Goal: Task Accomplishment & Management: Use online tool/utility

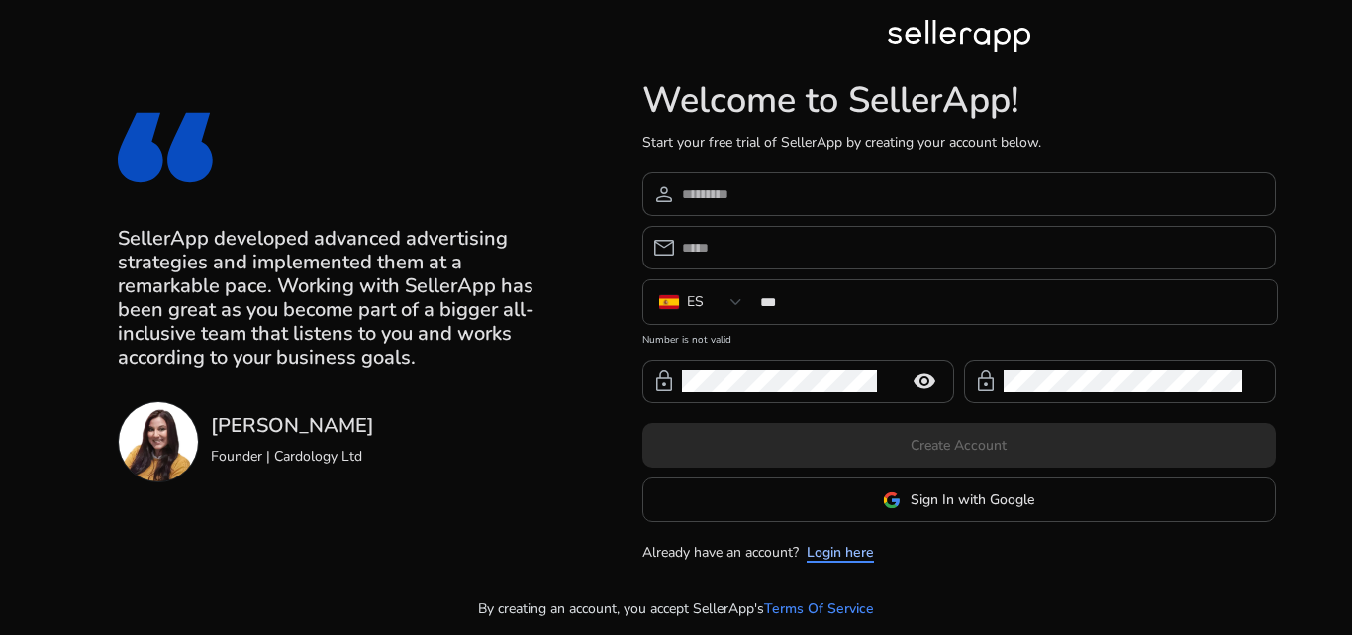
click at [855, 559] on link "Login here" at bounding box center [840, 552] width 67 height 21
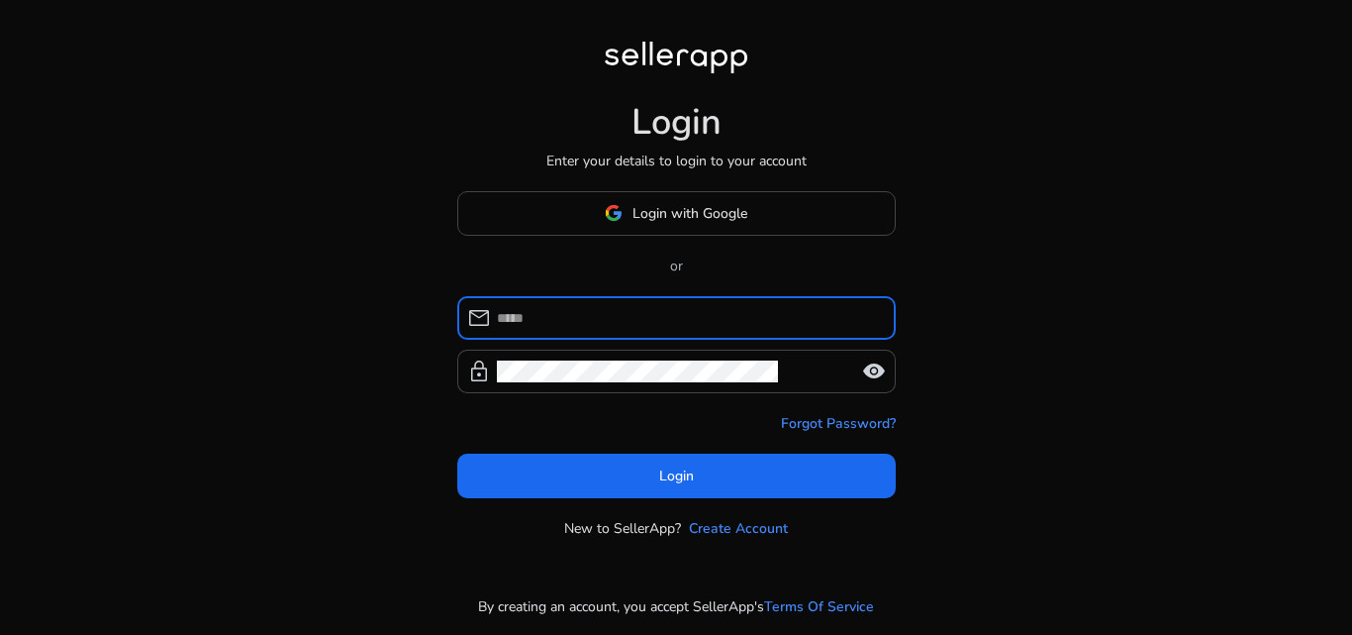
type input "**********"
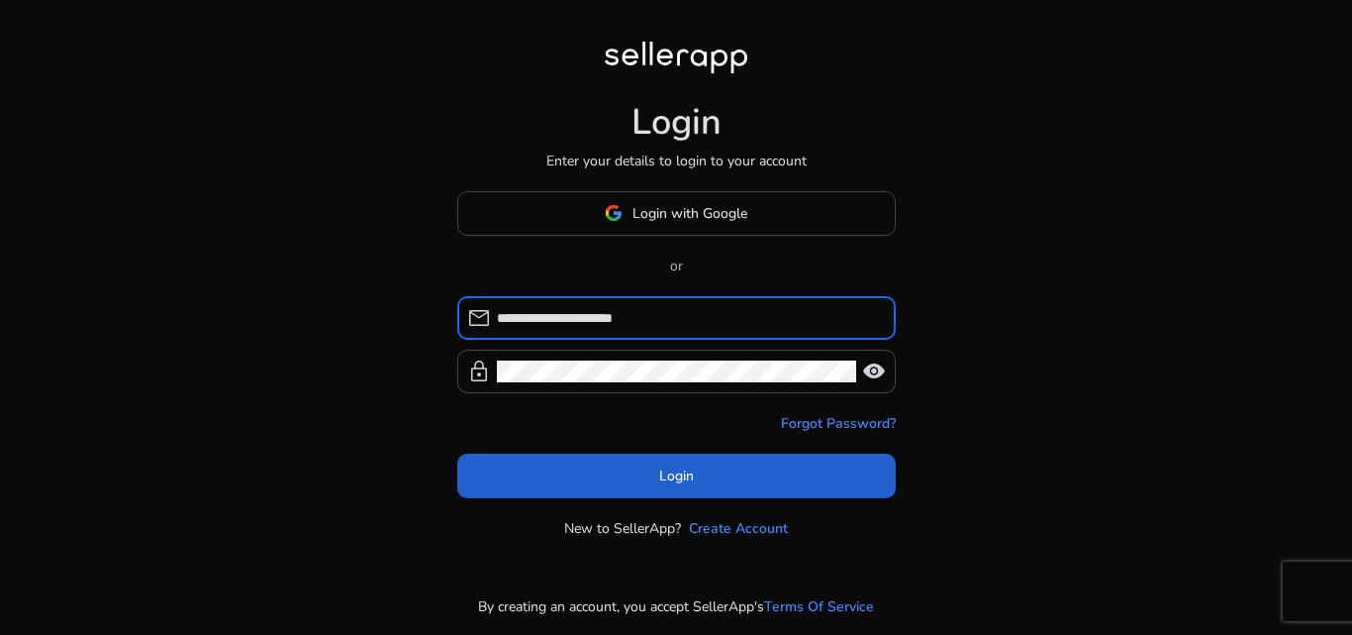
click at [756, 474] on span at bounding box center [676, 475] width 439 height 48
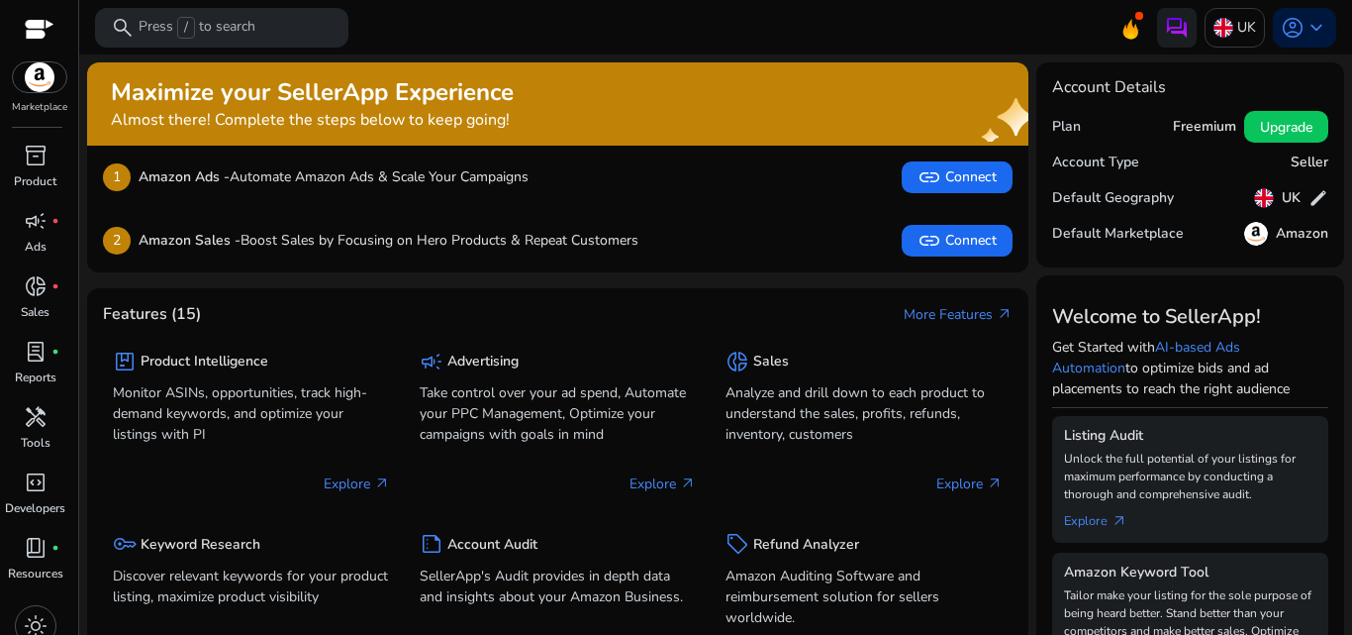
click at [698, 313] on div "Features (15) More Features arrow_outward" at bounding box center [558, 314] width 910 height 21
click at [1215, 32] on img at bounding box center [1224, 28] width 20 height 20
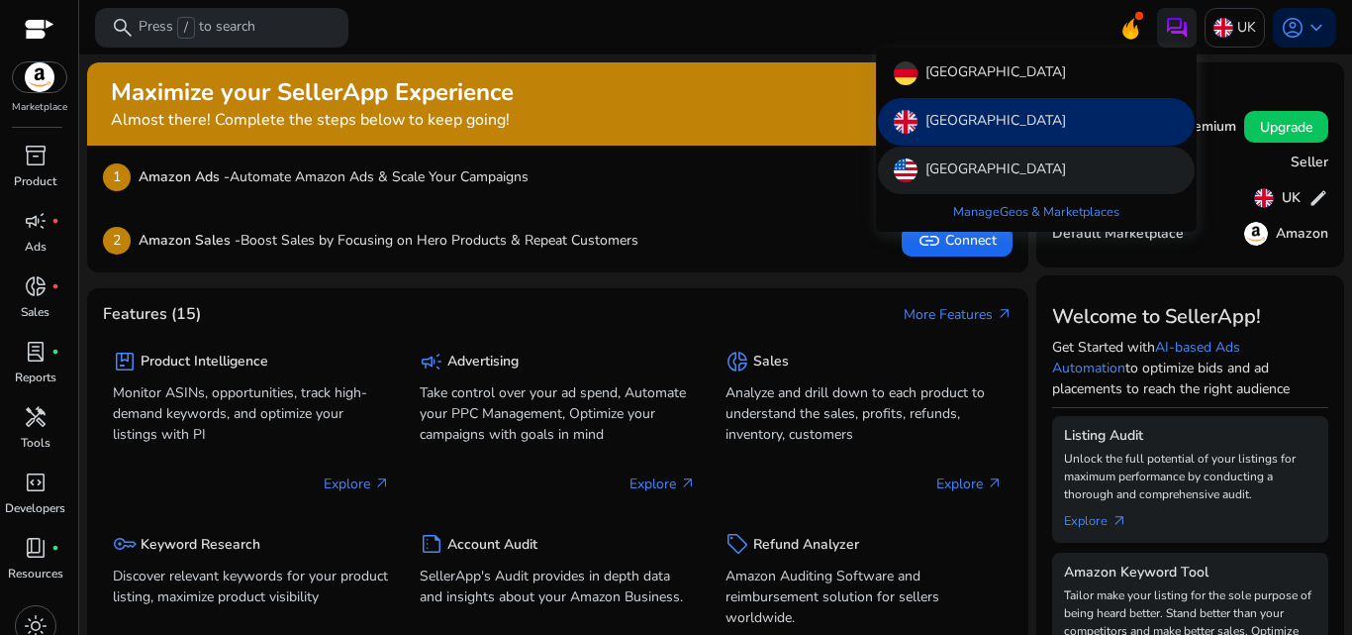
click at [1019, 166] on div "[GEOGRAPHIC_DATA]" at bounding box center [1036, 171] width 317 height 48
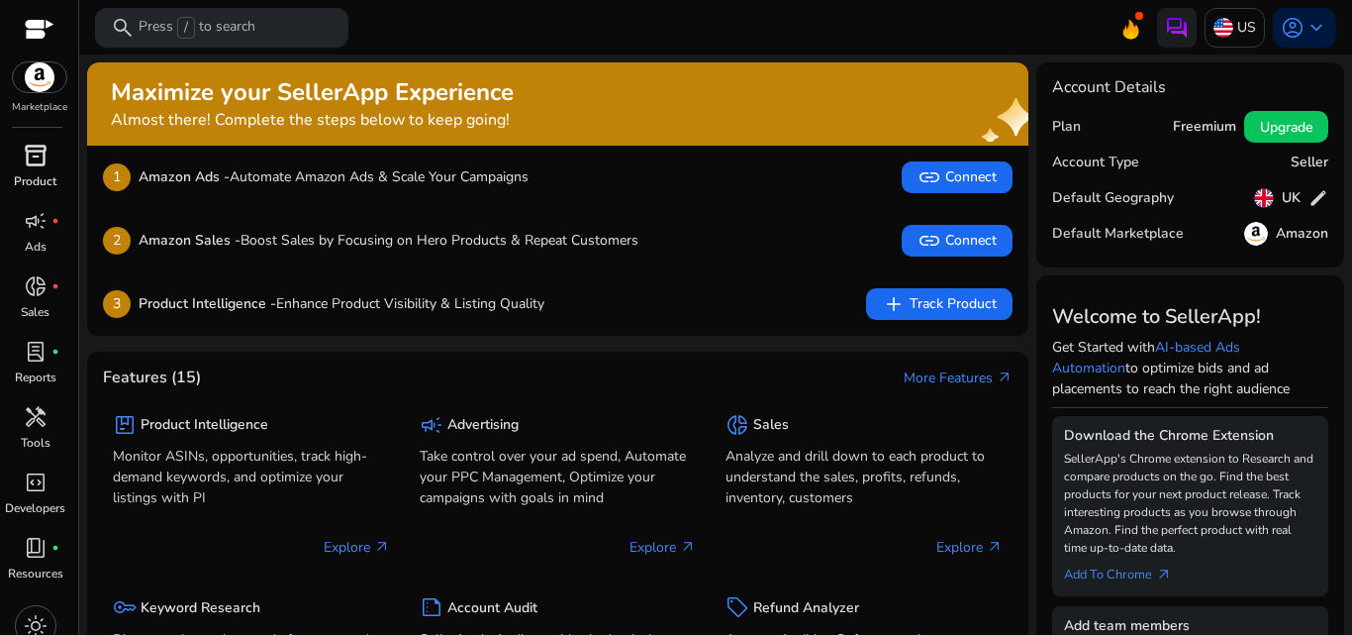
click at [41, 149] on span "inventory_2" at bounding box center [36, 156] width 24 height 24
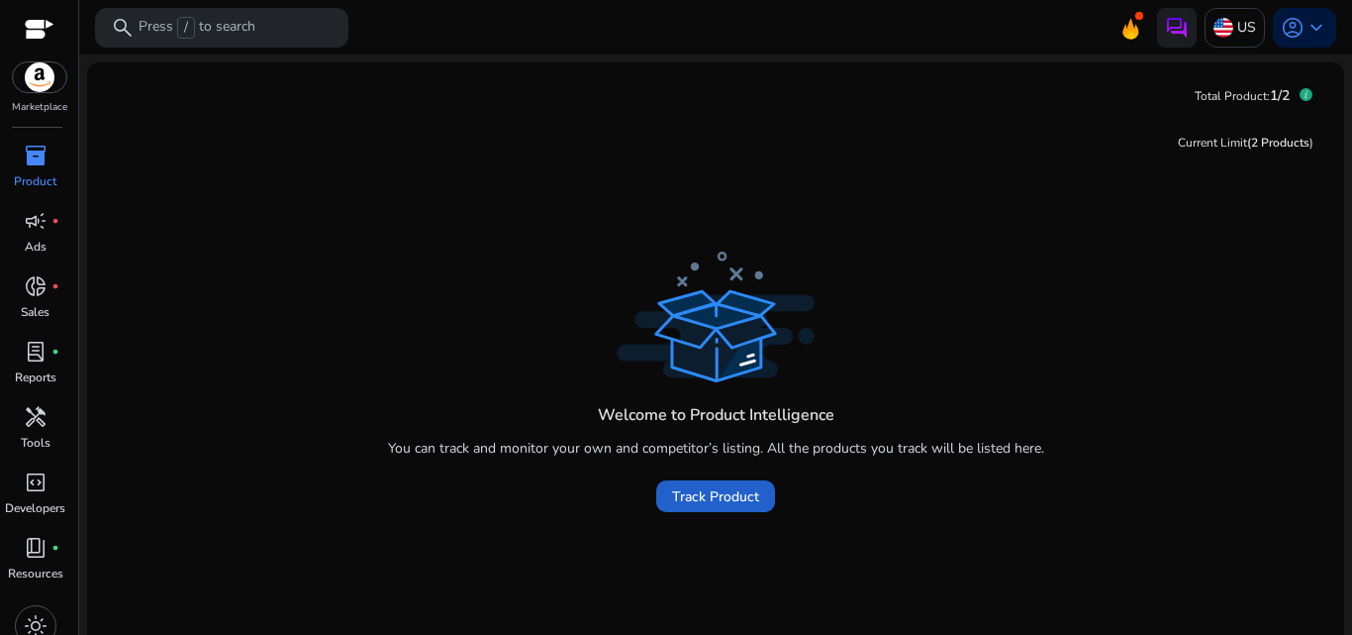
click at [705, 486] on span "Track Product" at bounding box center [715, 496] width 87 height 21
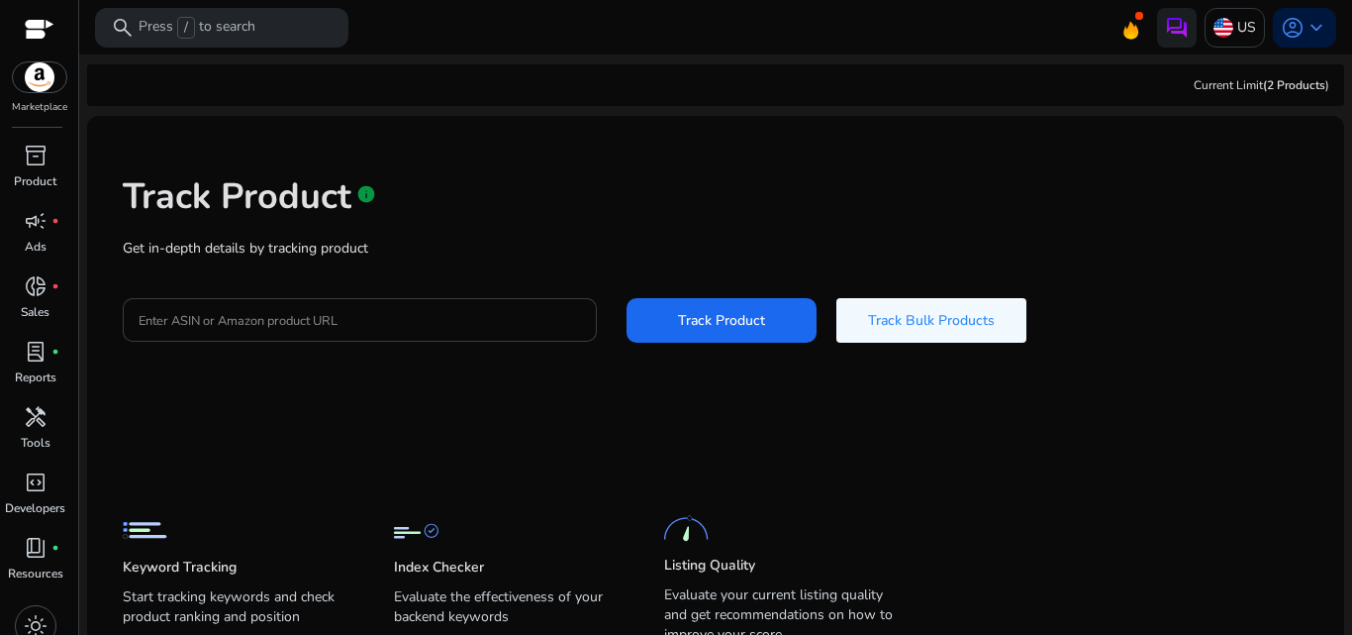
click at [439, 316] on input "Enter ASIN or Amazon product URL" at bounding box center [360, 320] width 443 height 22
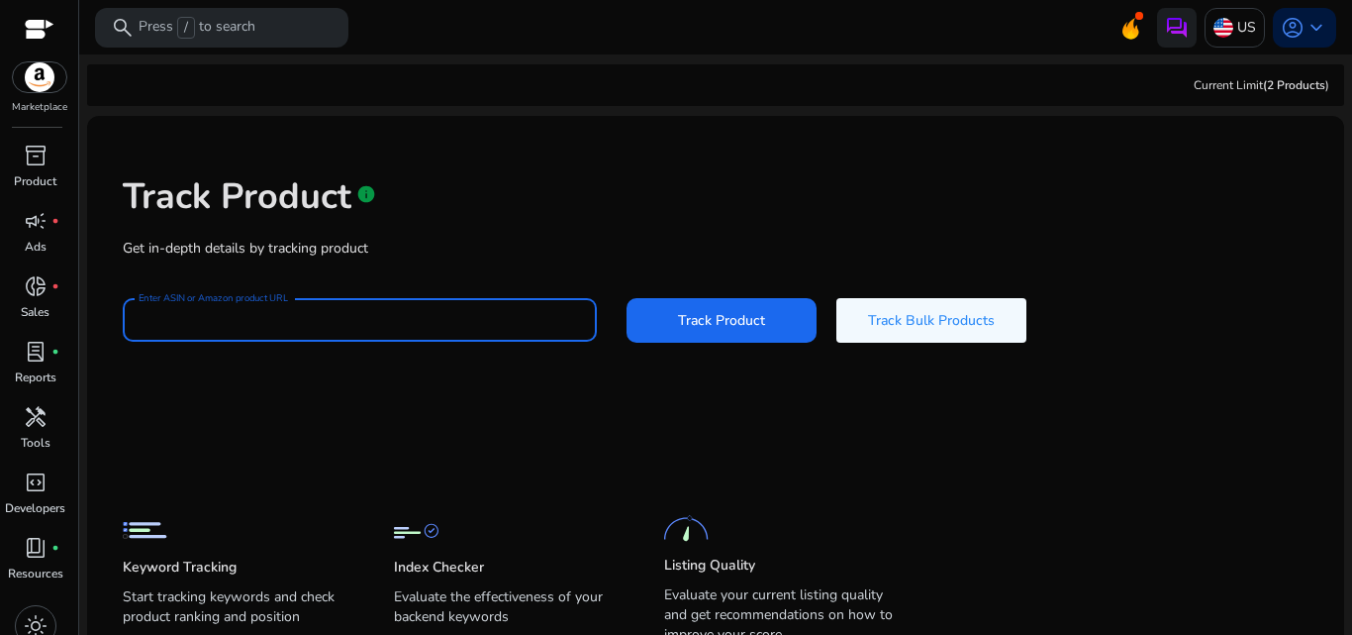
paste input "**********"
type input "**********"
click at [690, 315] on span "Track Product" at bounding box center [721, 320] width 87 height 21
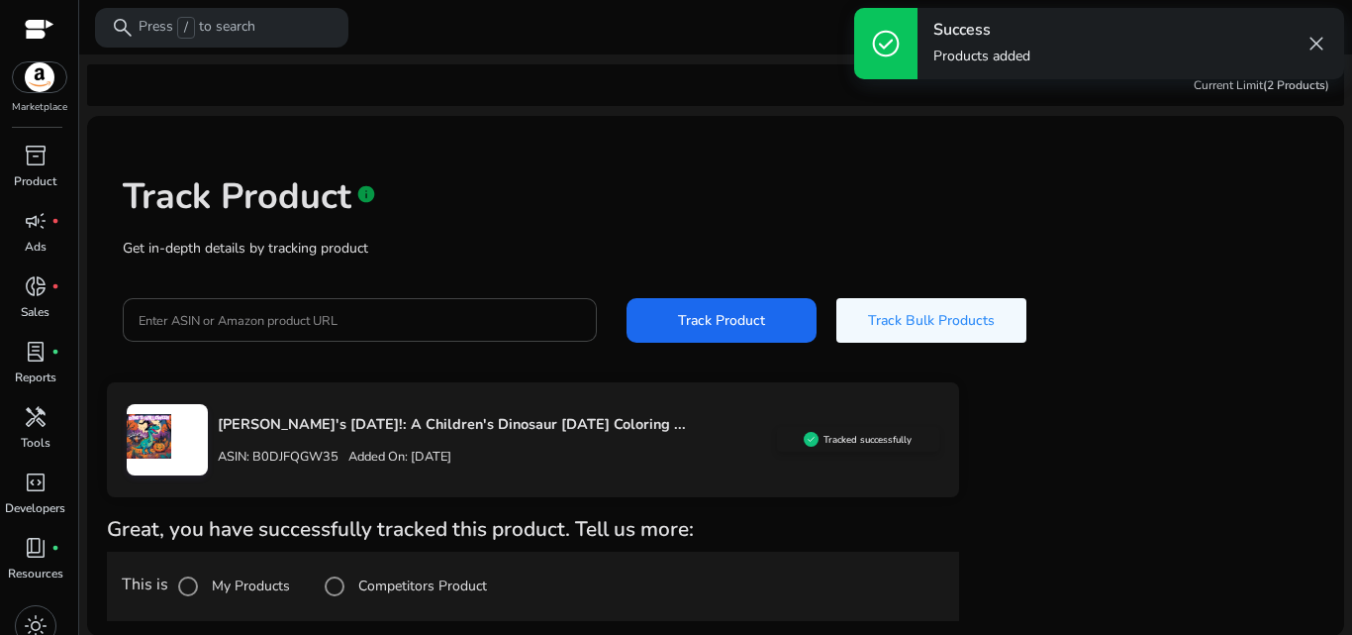
click at [377, 581] on label "Competitors Product" at bounding box center [420, 585] width 133 height 21
click at [1238, 205] on div "Track Product info" at bounding box center [716, 191] width 1186 height 81
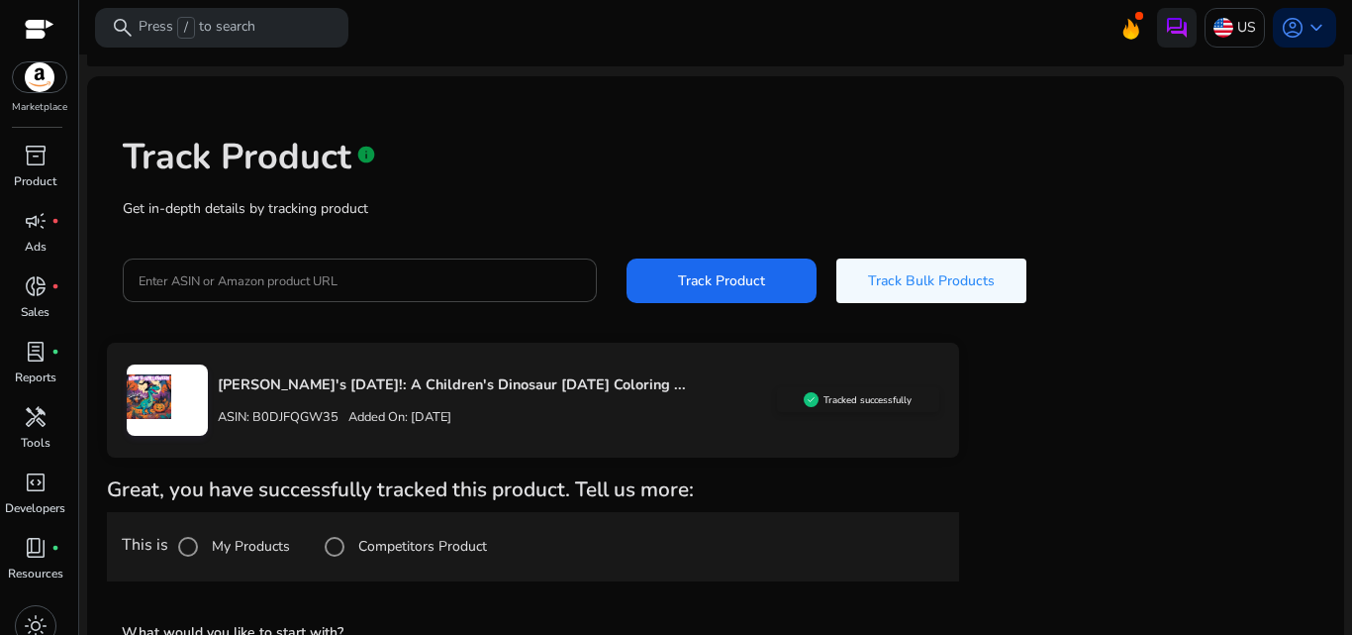
scroll to position [233, 0]
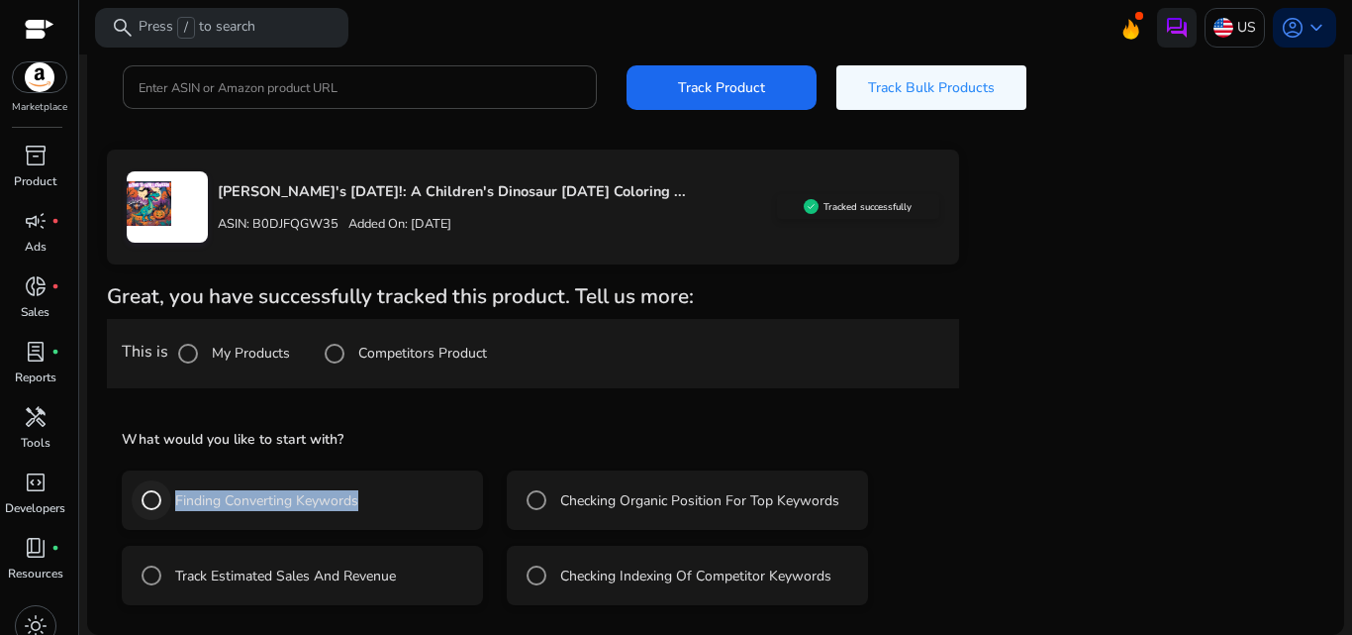
click at [163, 498] on mat-radio-button "Finding Converting Keywords" at bounding box center [302, 499] width 361 height 59
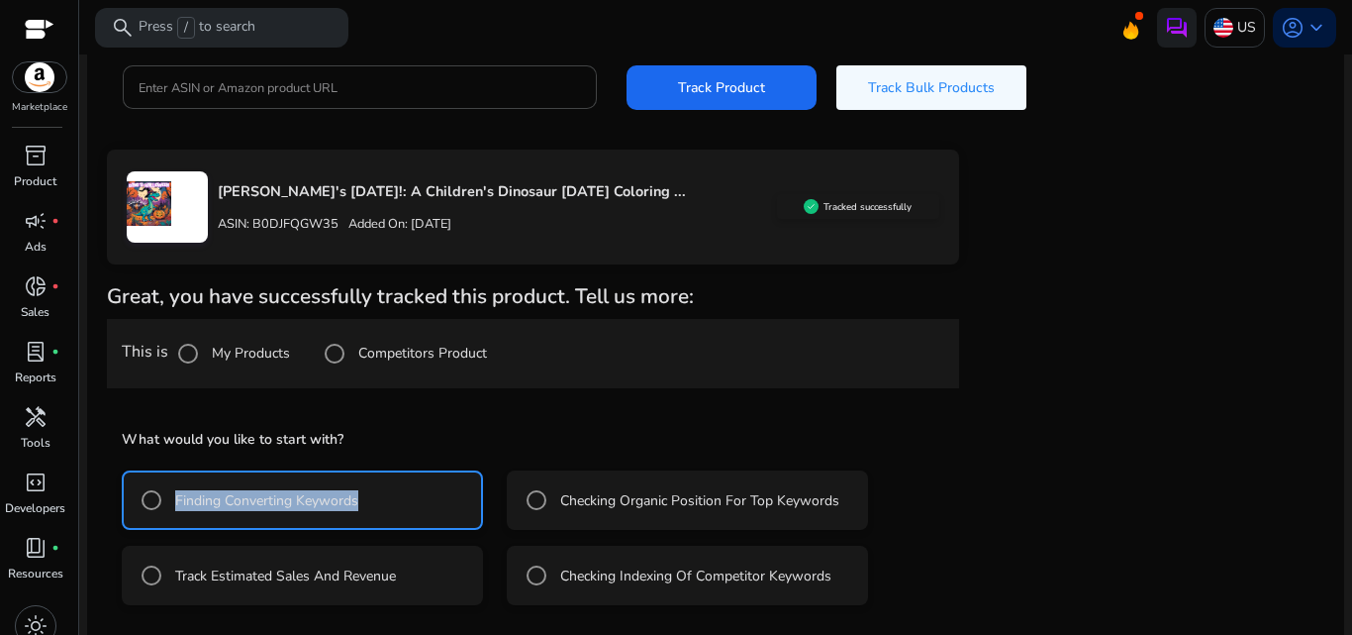
click at [683, 398] on div "Great, you have successfully tracked this product. Tell us more: This is My Pro…" at bounding box center [533, 496] width 852 height 424
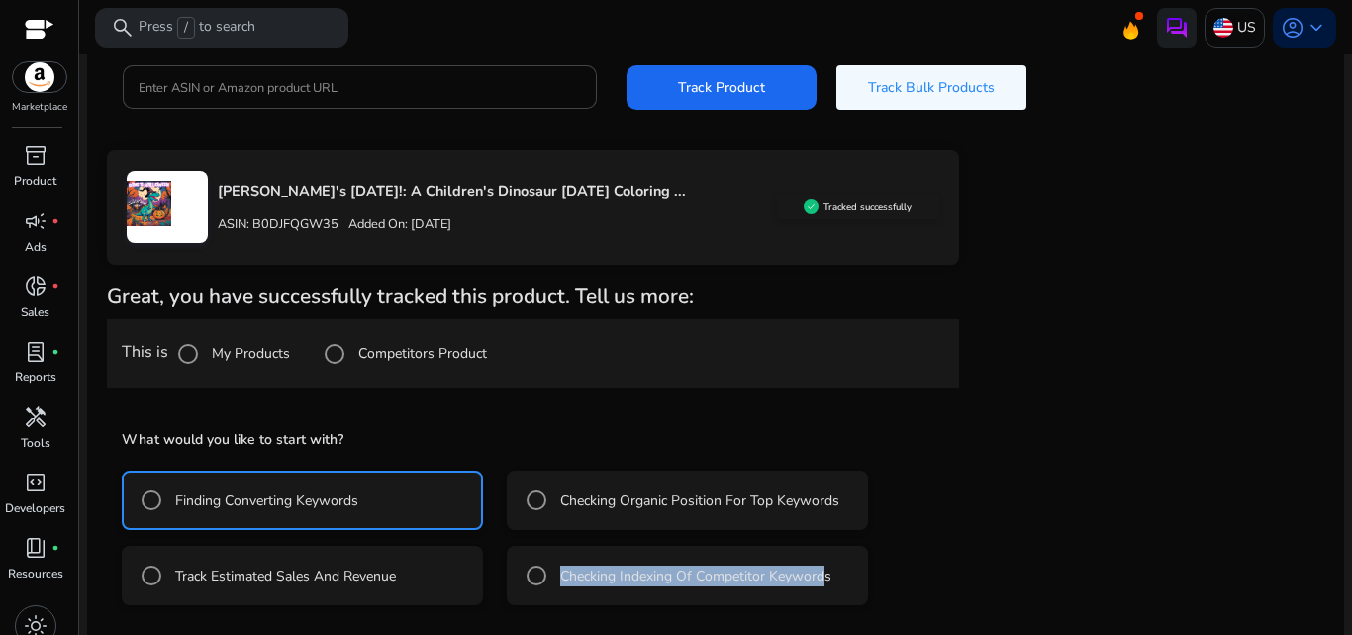
drag, startPoint x: 554, startPoint y: 574, endPoint x: 827, endPoint y: 570, distance: 272.3
click at [827, 570] on div "Checking Indexing Of Competitor Keywords" at bounding box center [674, 575] width 315 height 40
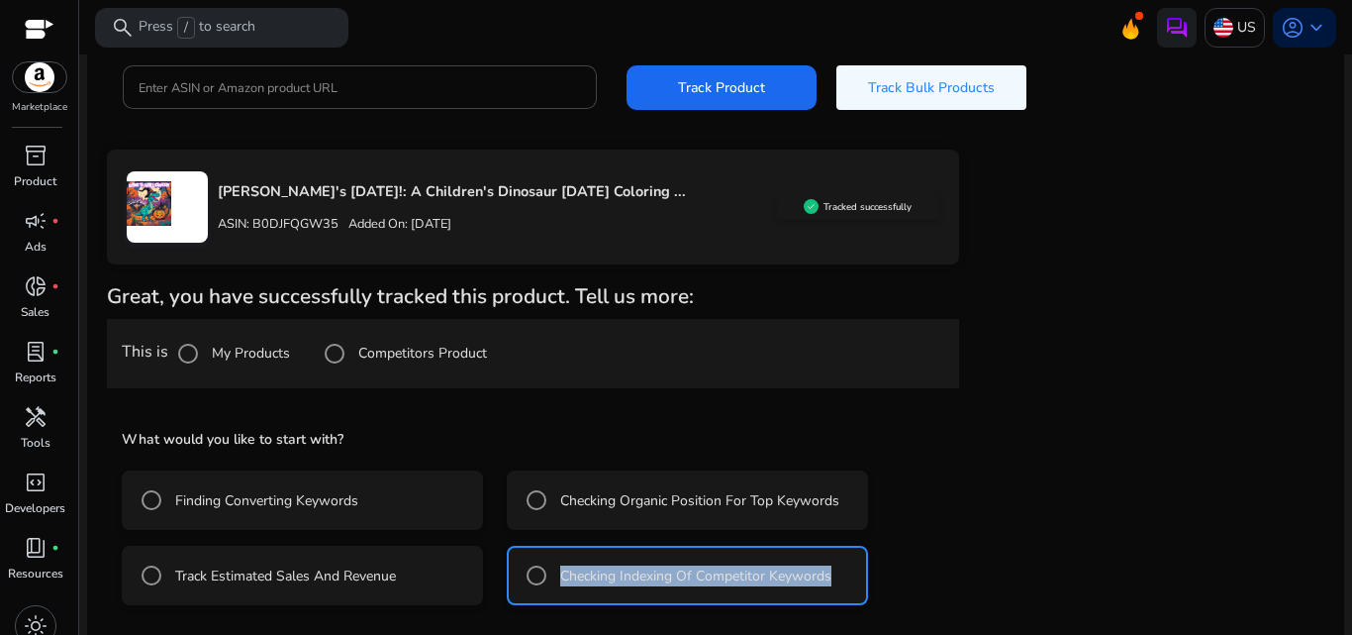
click at [997, 443] on div "[PERSON_NAME]'s [DATE]!: A Children's Dinosaur [DATE] Coloring ... ASIN: B0DJFQ…" at bounding box center [716, 429] width 1218 height 558
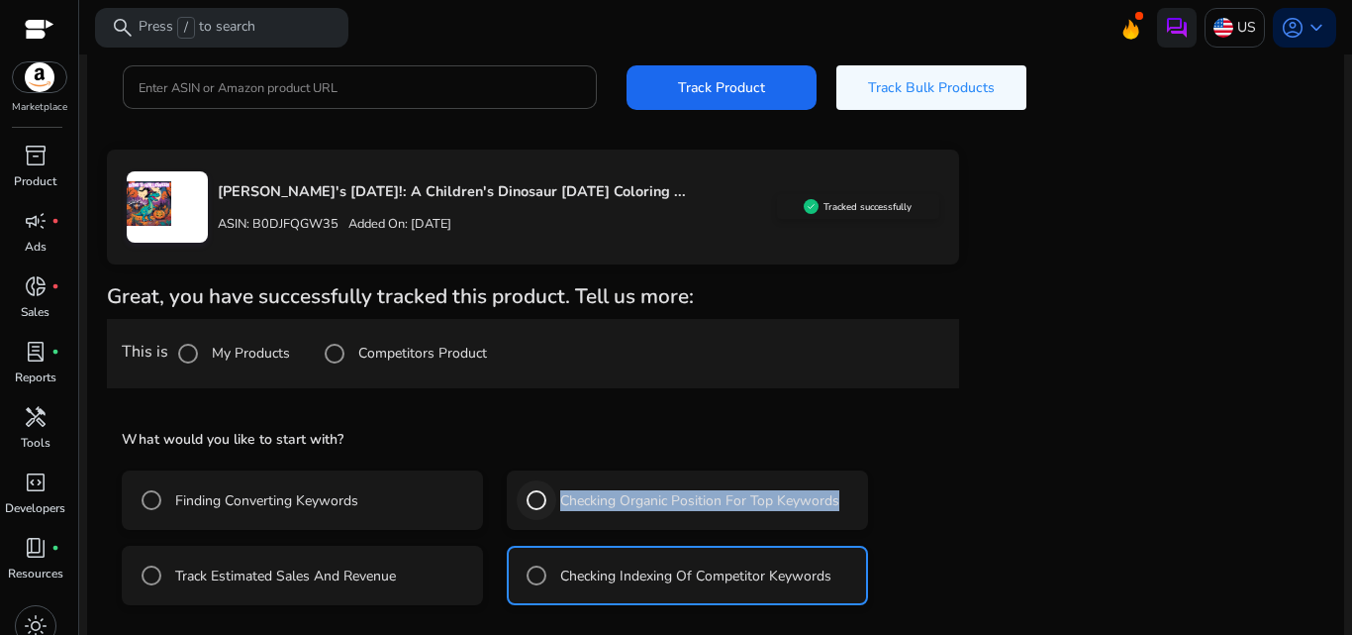
drag, startPoint x: 847, startPoint y: 500, endPoint x: 556, endPoint y: 499, distance: 290.1
click at [556, 499] on mat-radio-button "Checking Organic Position For Top Keywords" at bounding box center [687, 499] width 361 height 59
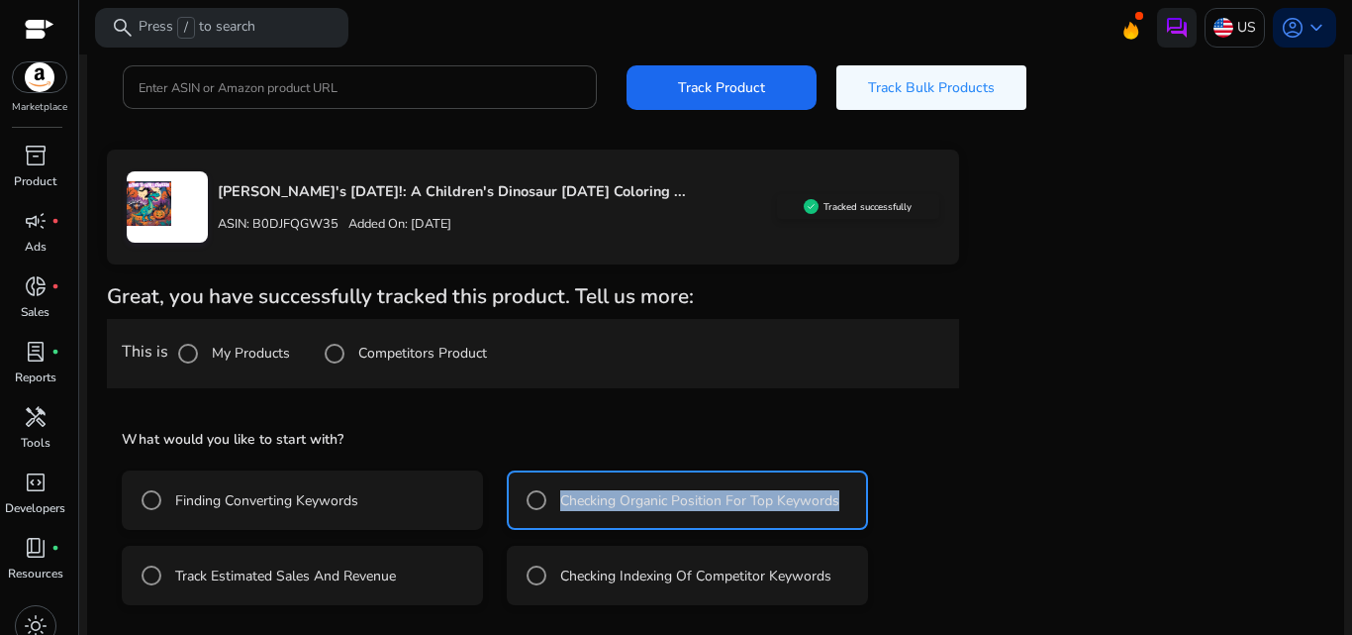
click at [265, 496] on label "Finding Converting Keywords" at bounding box center [264, 500] width 187 height 21
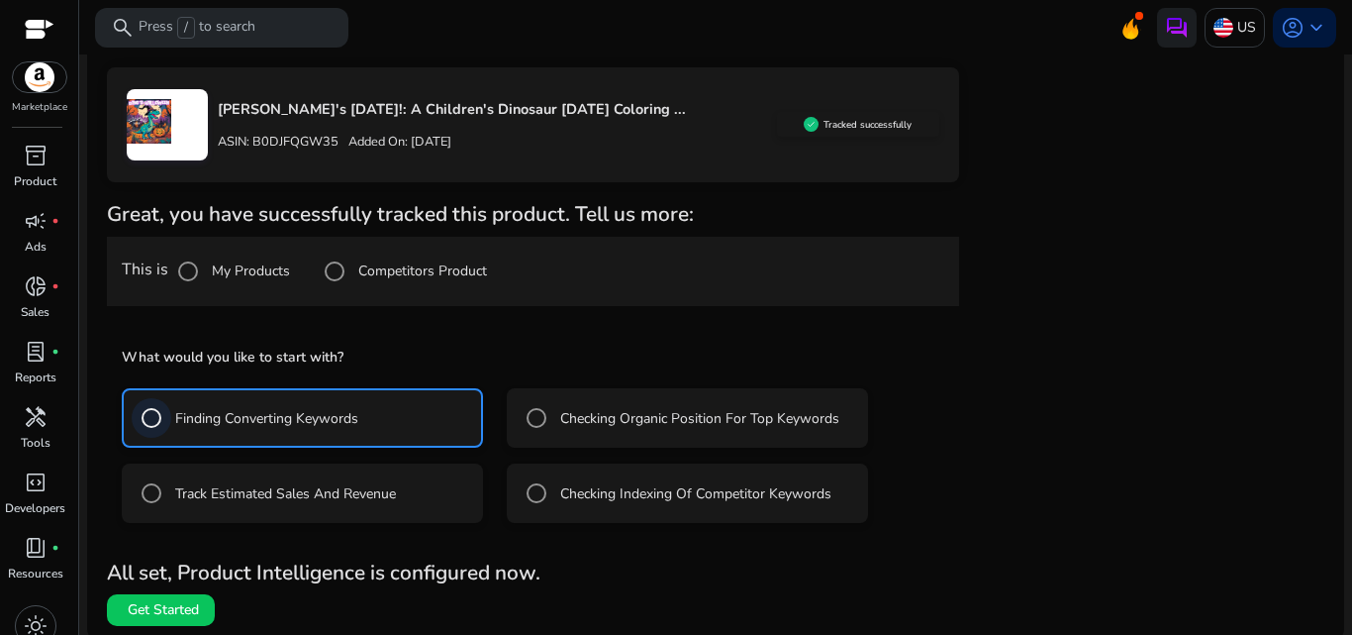
scroll to position [321, 0]
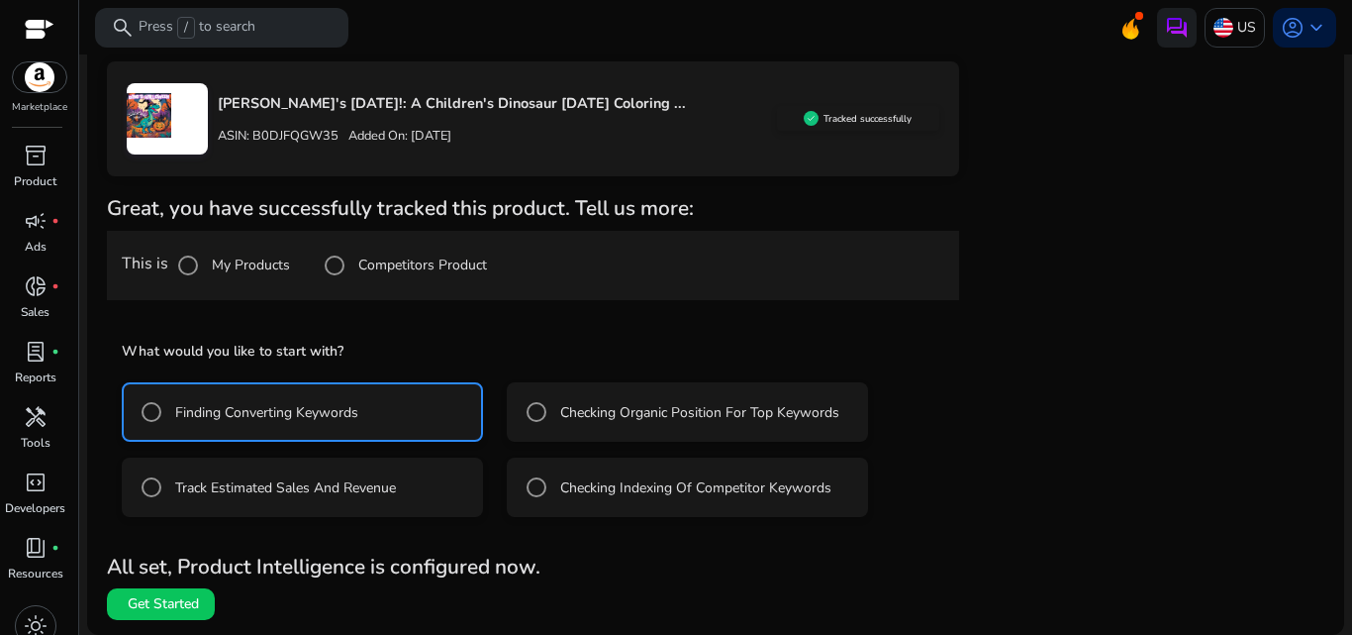
click at [779, 490] on label "Checking Indexing Of Competitor Keywords" at bounding box center [693, 487] width 275 height 21
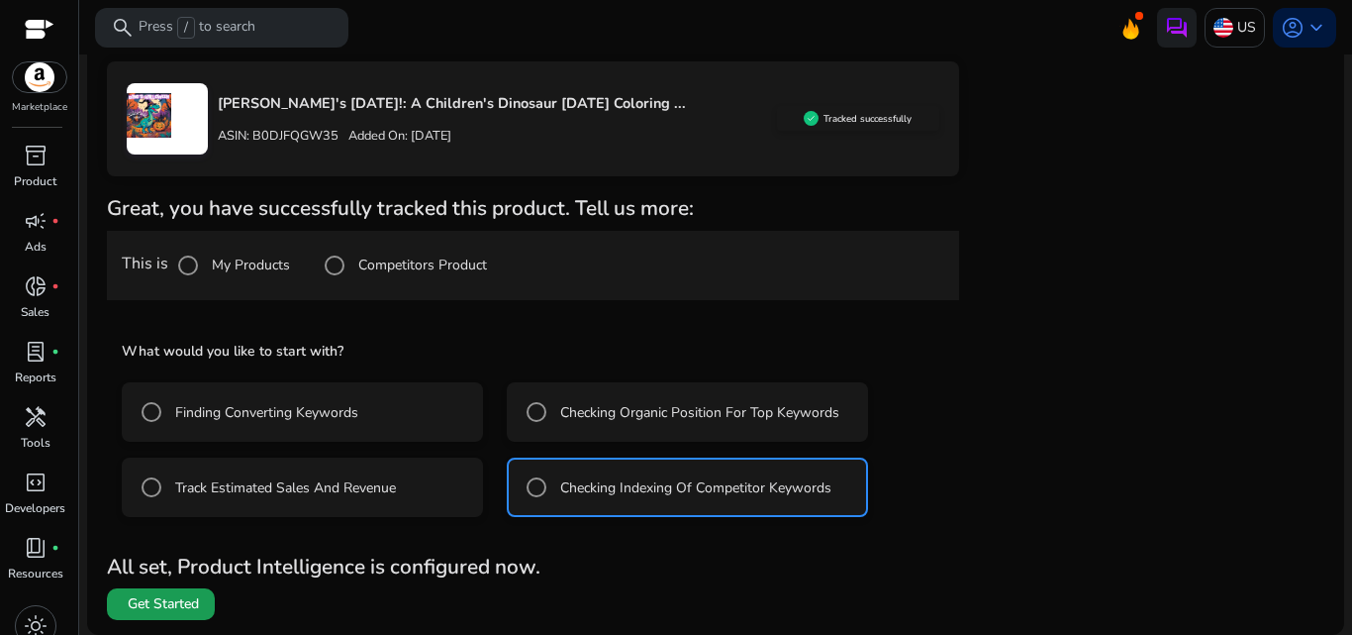
click at [210, 603] on span at bounding box center [161, 604] width 108 height 48
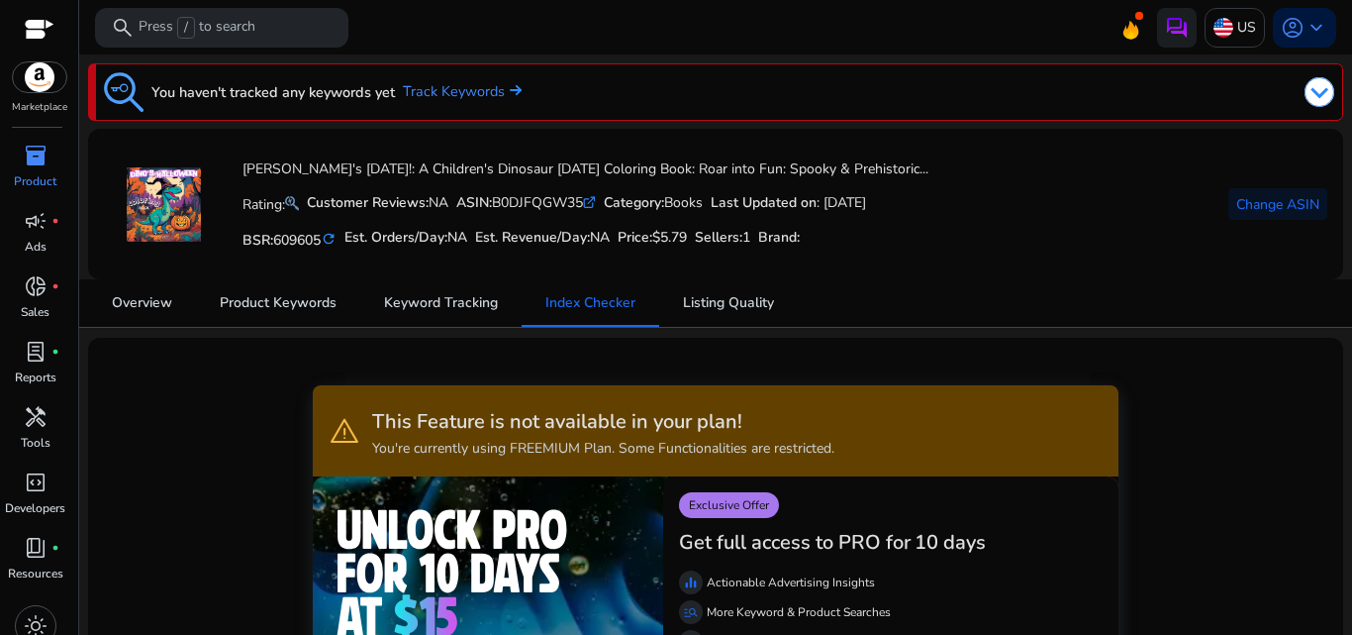
scroll to position [51, 0]
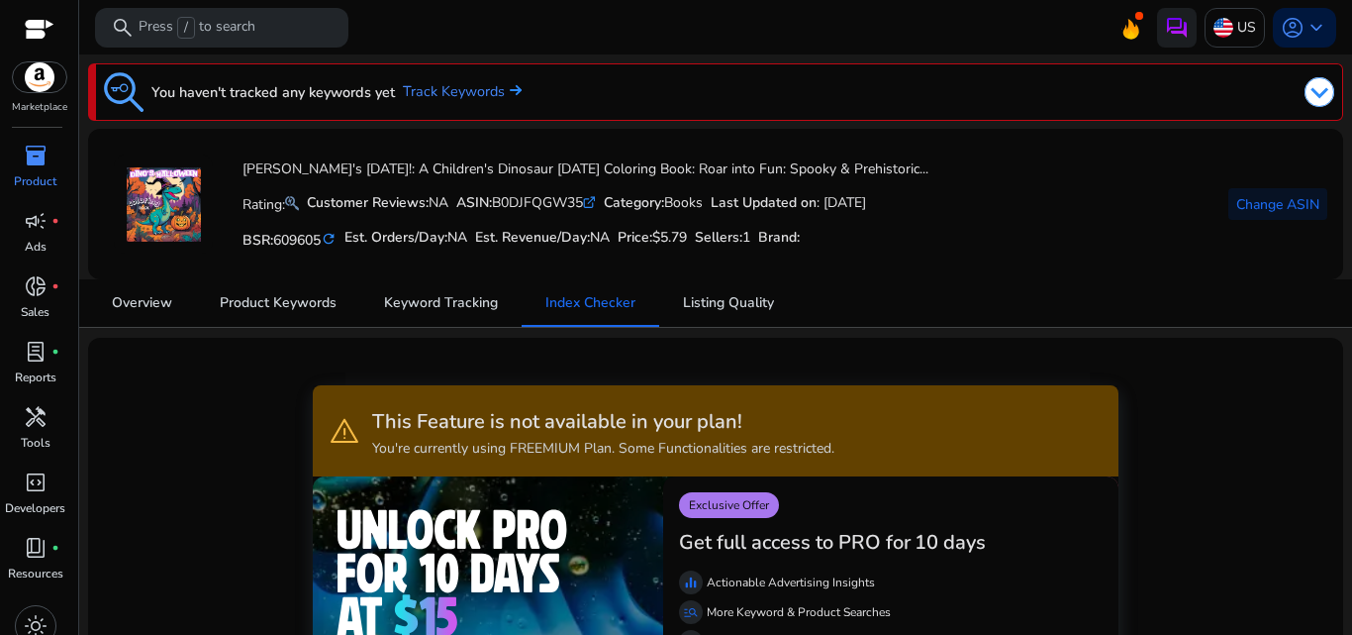
scroll to position [40, 0]
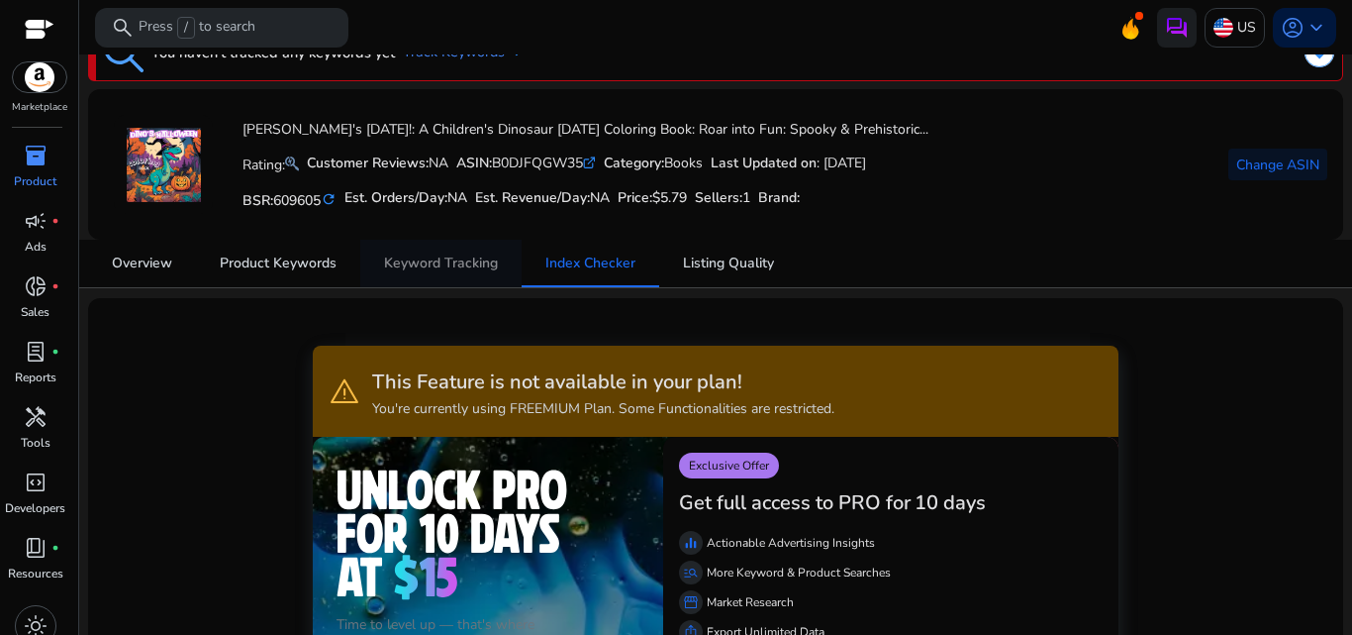
click at [417, 256] on span "Keyword Tracking" at bounding box center [441, 263] width 114 height 14
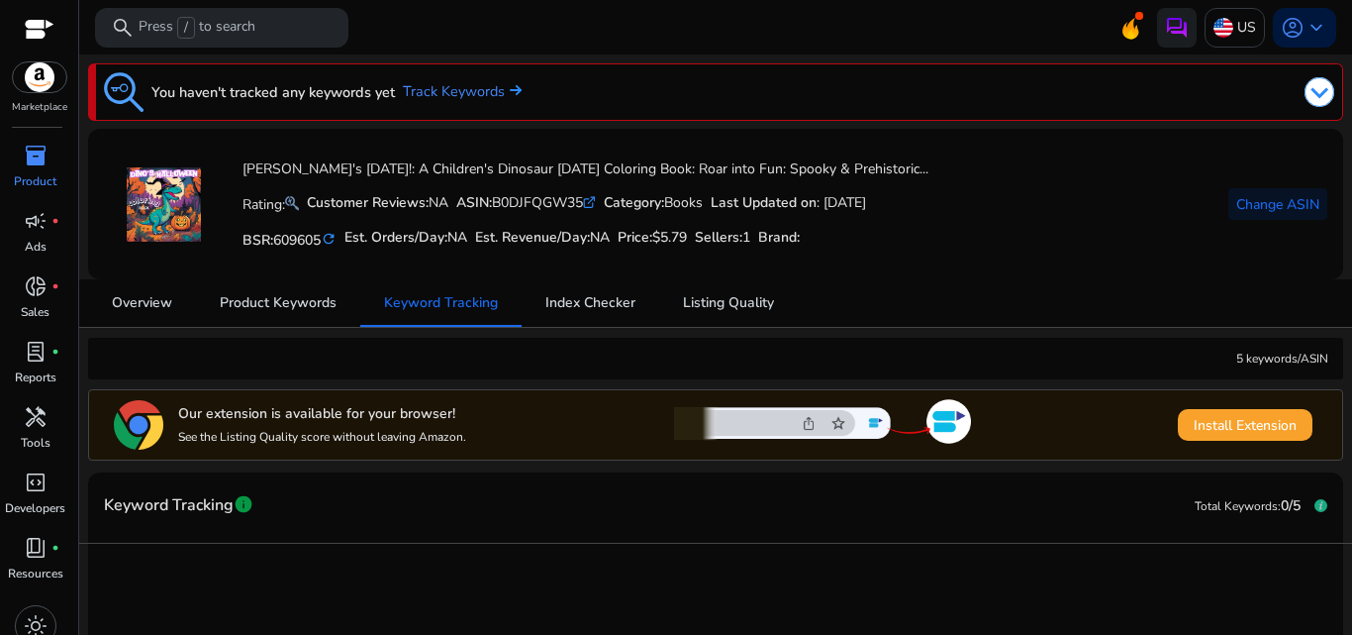
click at [1043, 195] on div "[PERSON_NAME]'s [DATE]!: A Children's Dinosaur [DATE] Coloring Book: Roar into …" at bounding box center [716, 204] width 1224 height 119
click at [243, 317] on span "Product Keywords" at bounding box center [278, 303] width 117 height 48
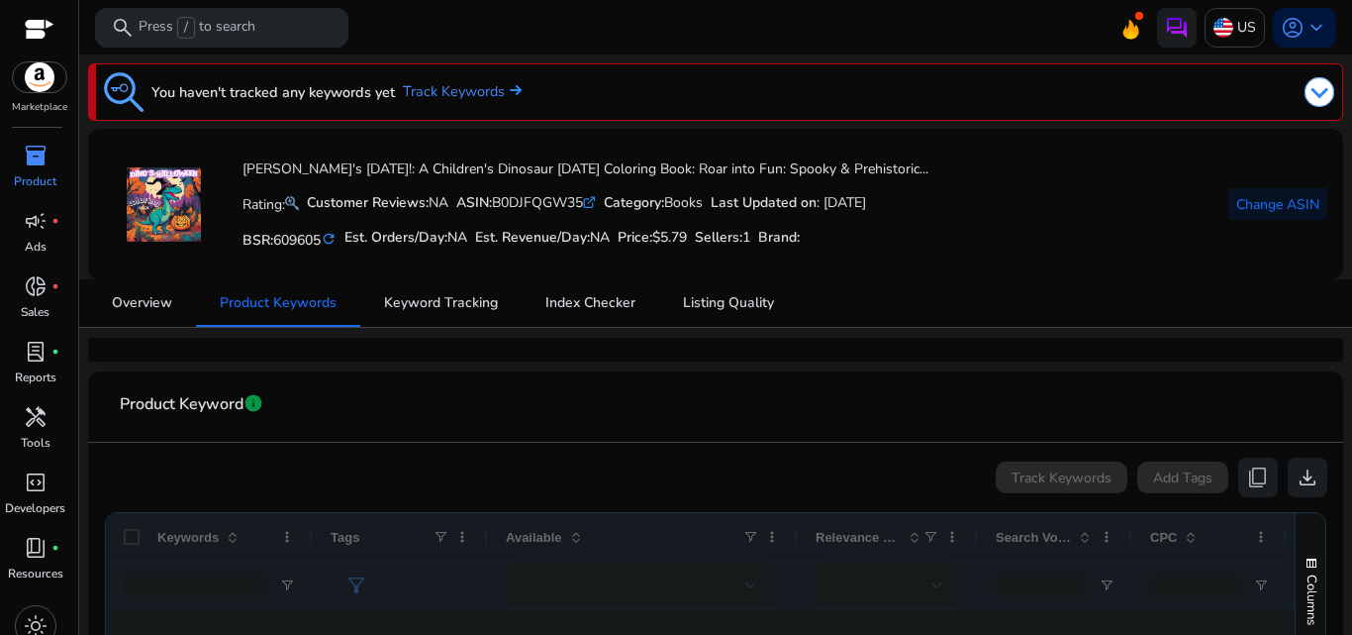
click at [1027, 253] on div "[PERSON_NAME]'s [DATE]!: A Children's Dinosaur [DATE] Coloring Book: Roar into …" at bounding box center [716, 204] width 1224 height 119
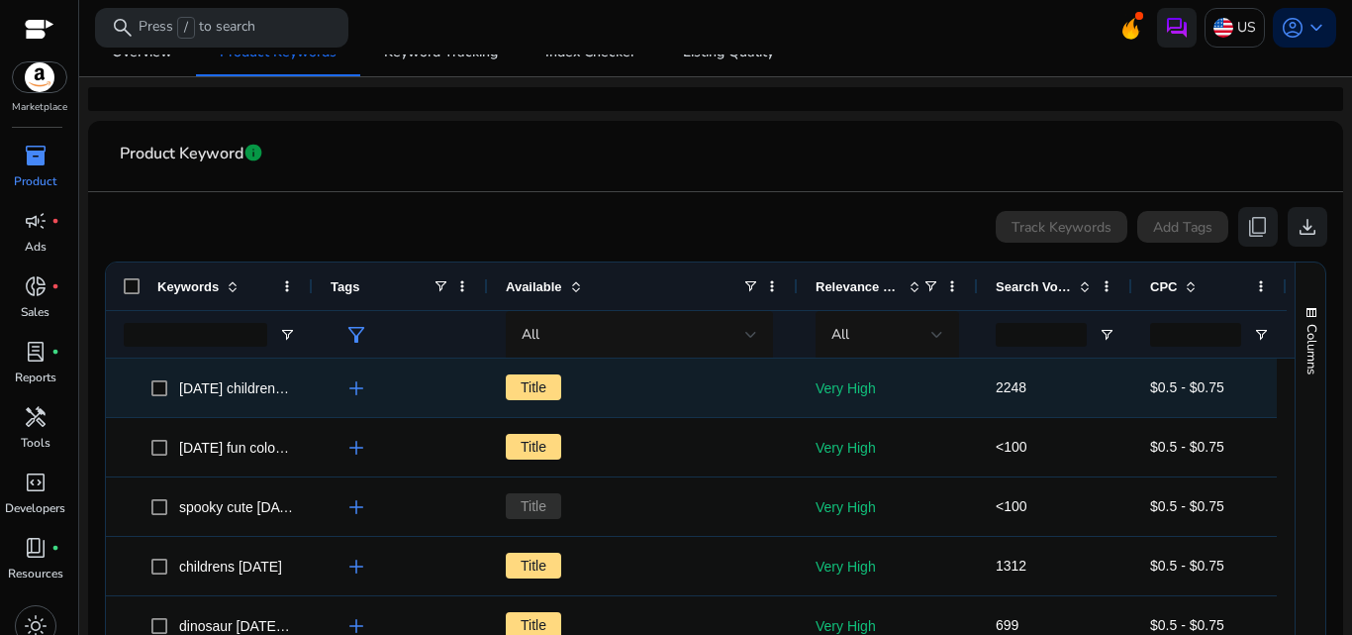
scroll to position [370, 0]
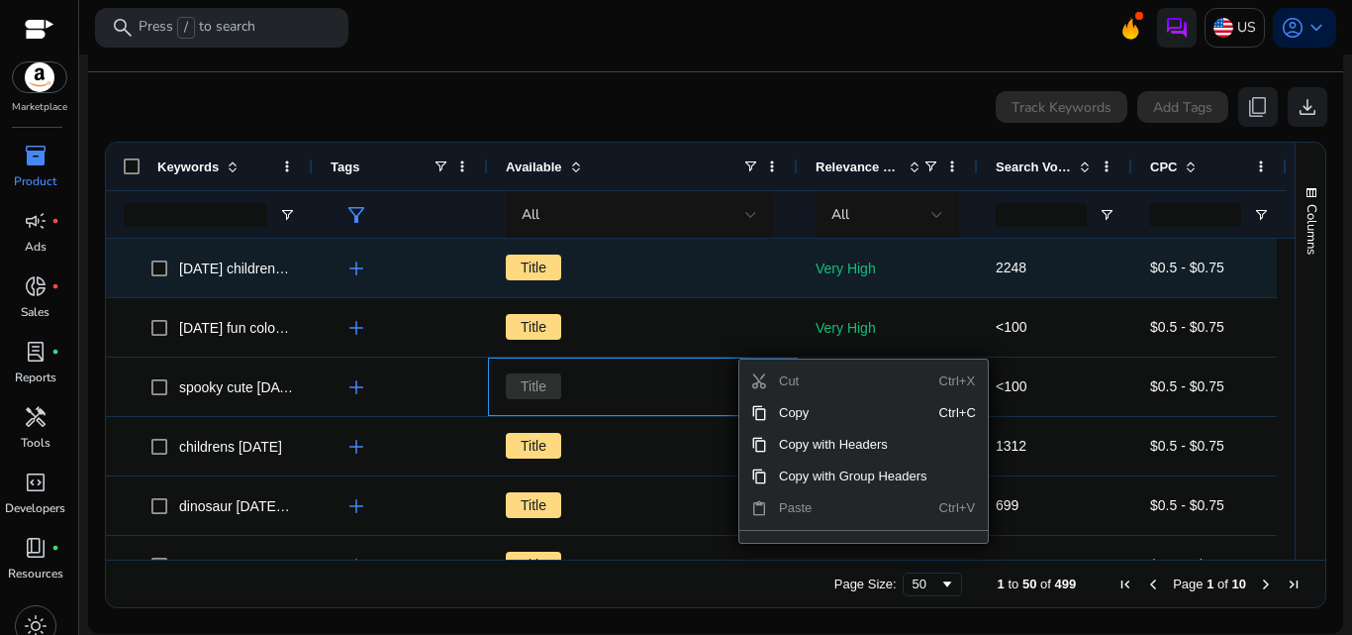
click at [660, 293] on div "Title" at bounding box center [643, 268] width 274 height 56
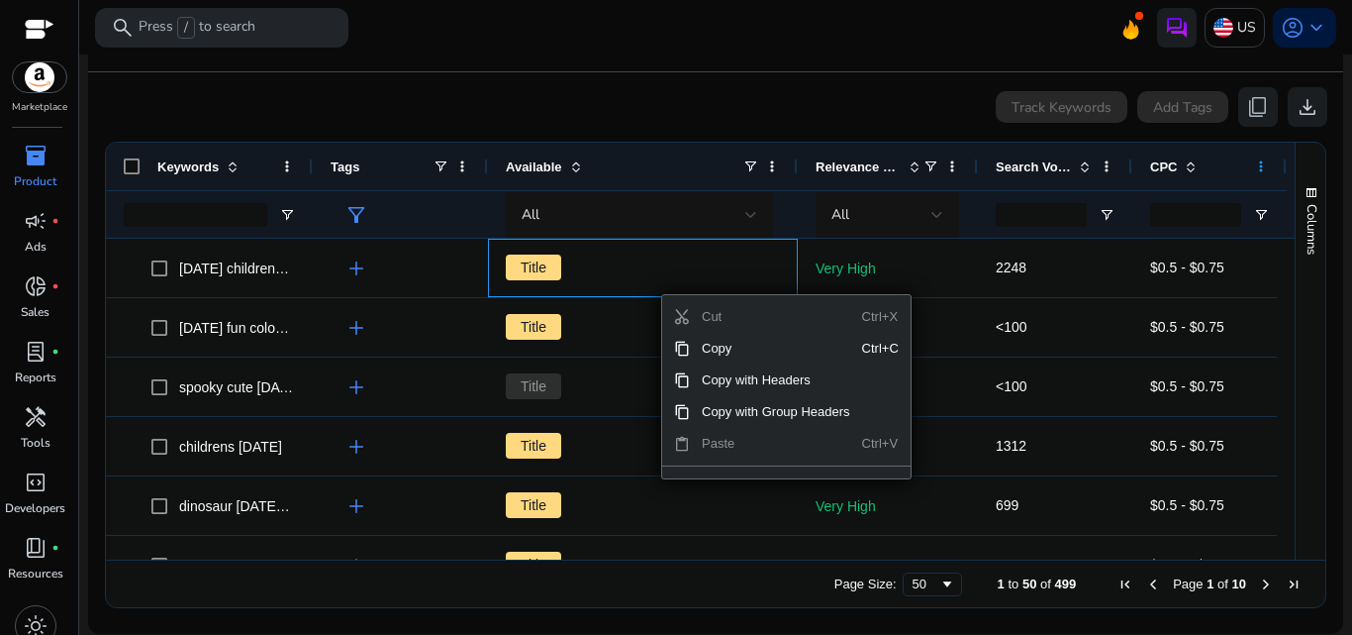
click at [1262, 170] on span at bounding box center [1261, 166] width 16 height 16
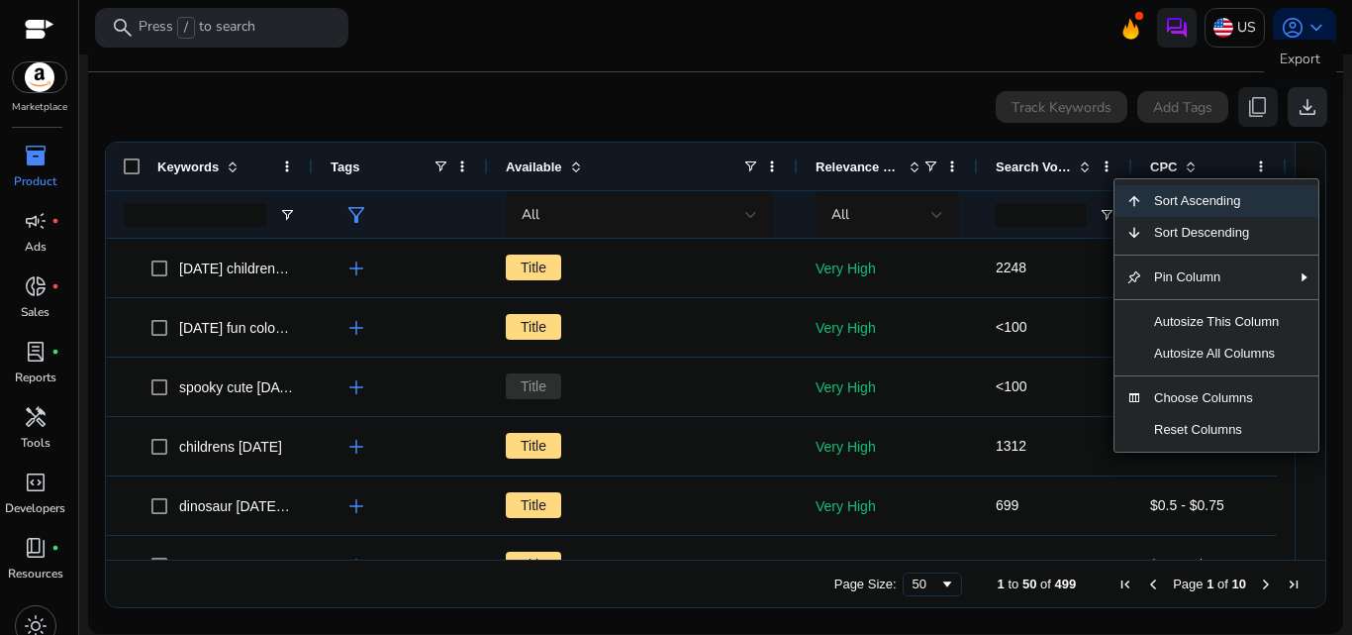
click at [1300, 113] on span "download" at bounding box center [1308, 107] width 24 height 24
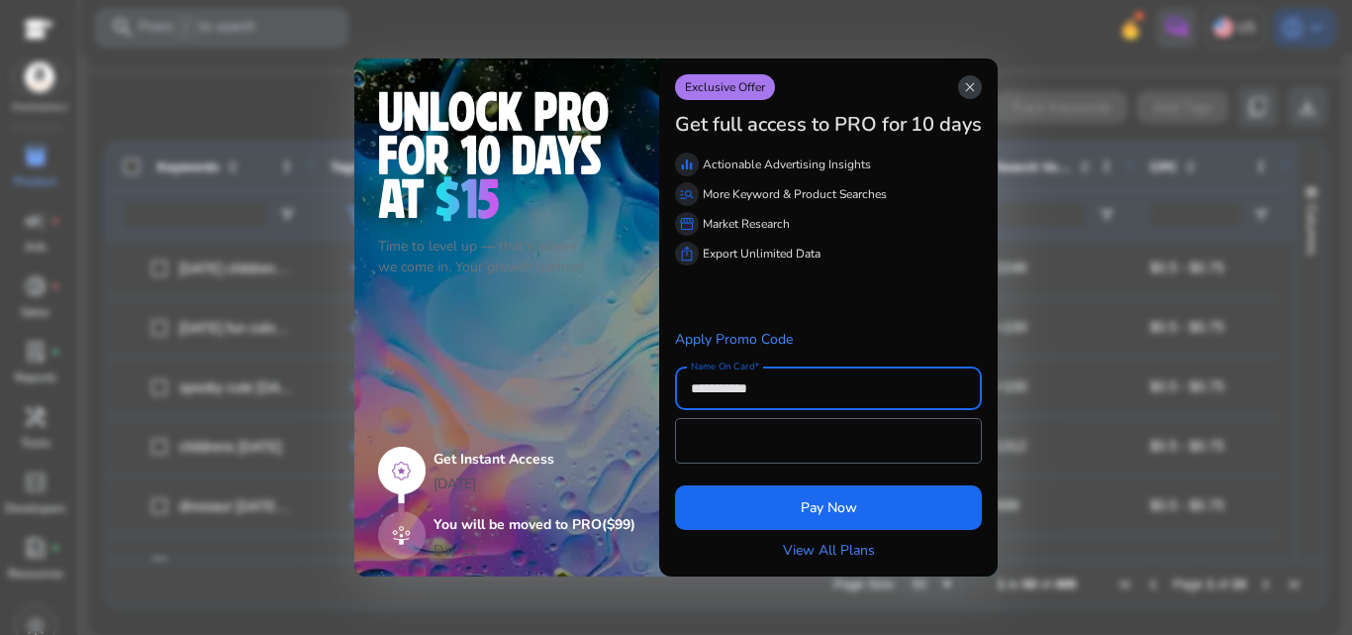
click at [969, 87] on span "close" at bounding box center [970, 87] width 16 height 16
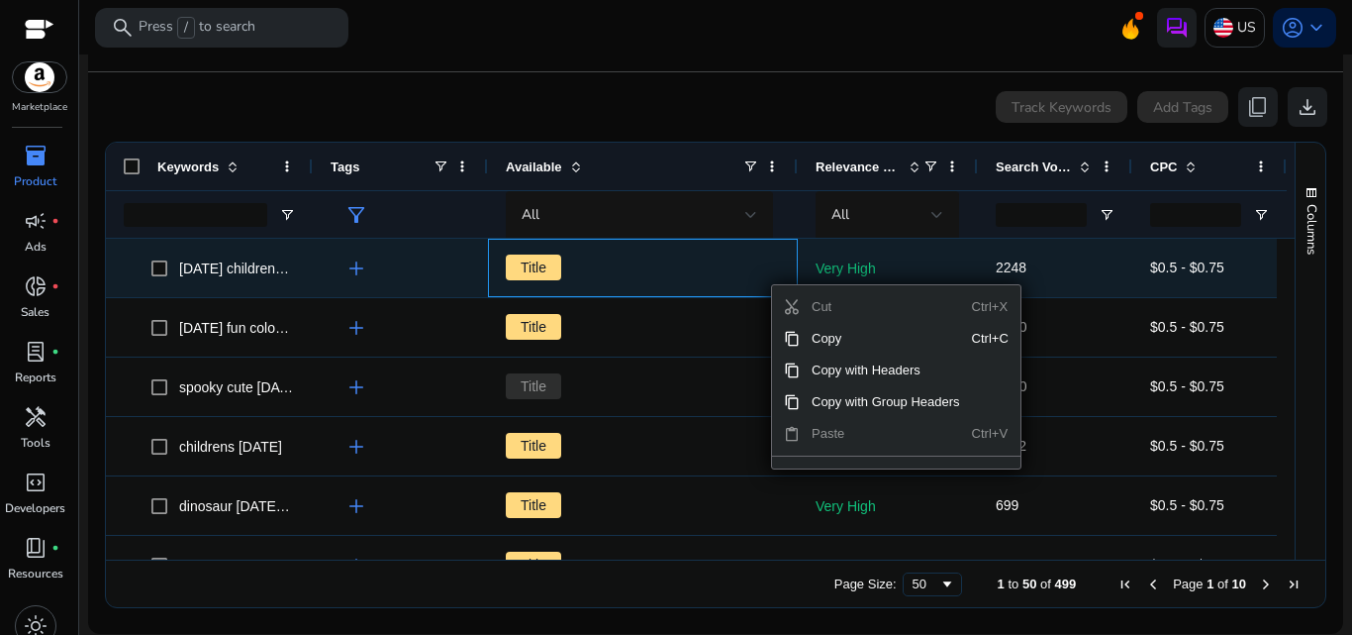
click at [921, 269] on p "Very High" at bounding box center [888, 269] width 145 height 41
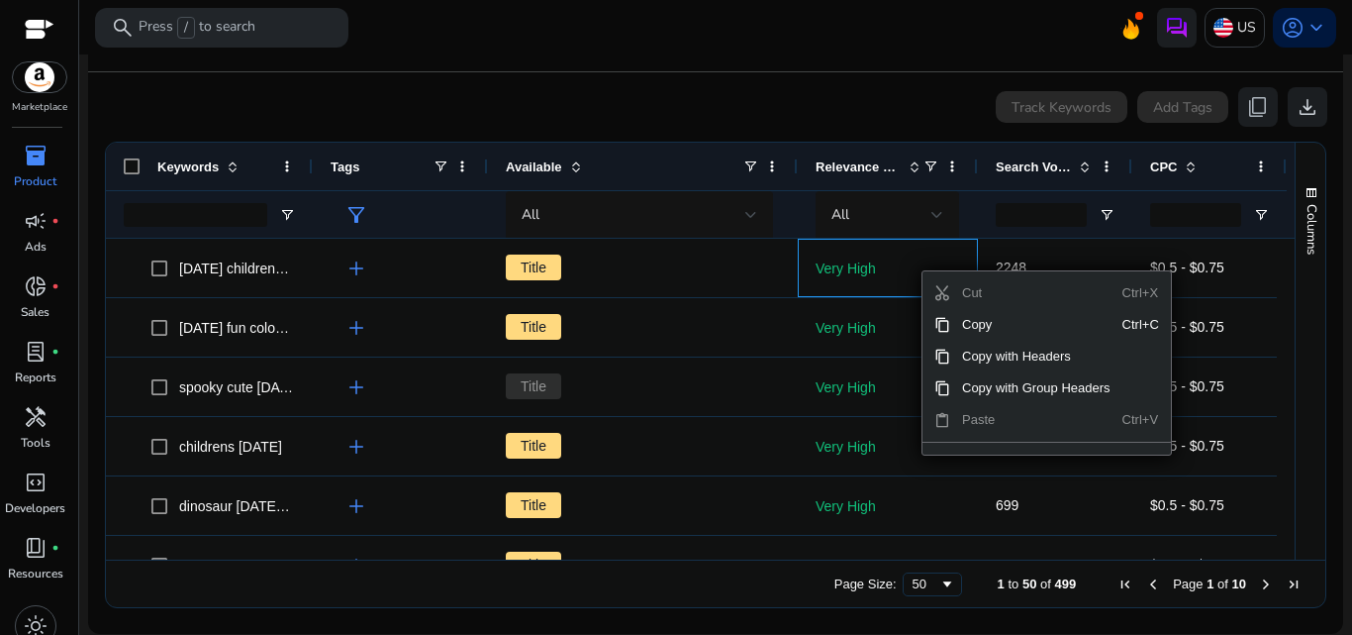
click at [841, 118] on div "Track Keywords Add Tags content_copy download" at bounding box center [716, 107] width 1224 height 40
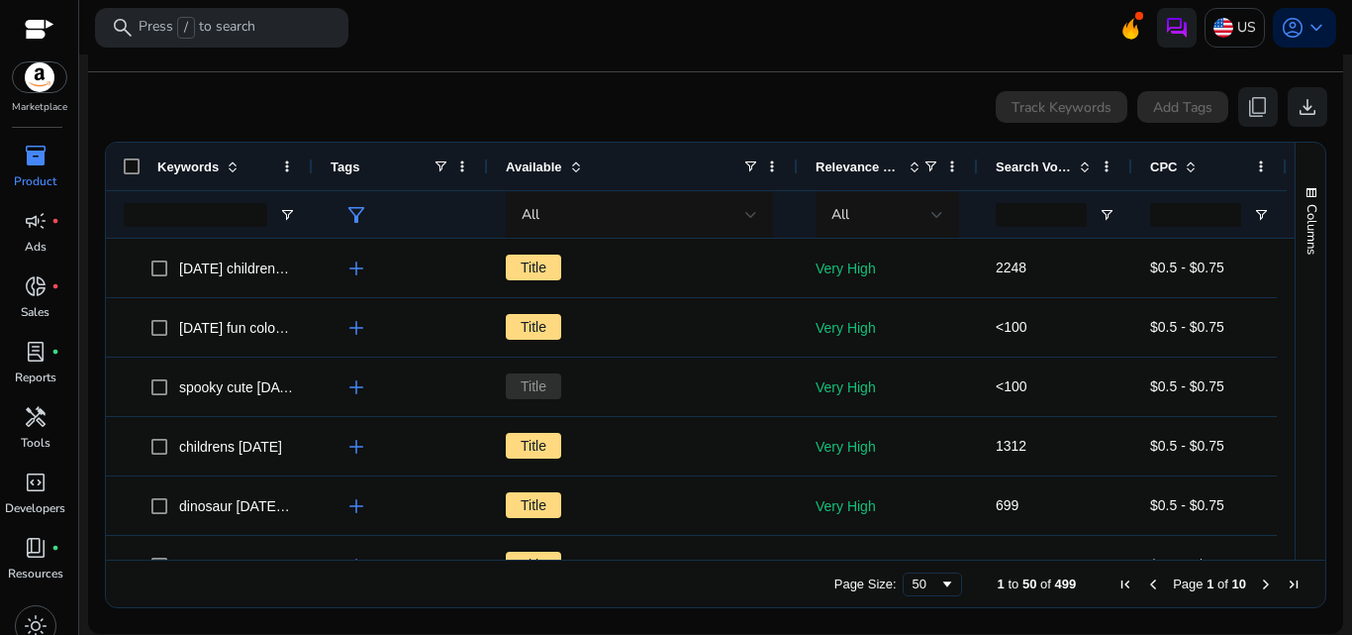
click at [775, 127] on app-product-keyword-grid "Track Keywords Add Tags content_copy download Press SPACE to select this row. D…" at bounding box center [716, 345] width 1224 height 546
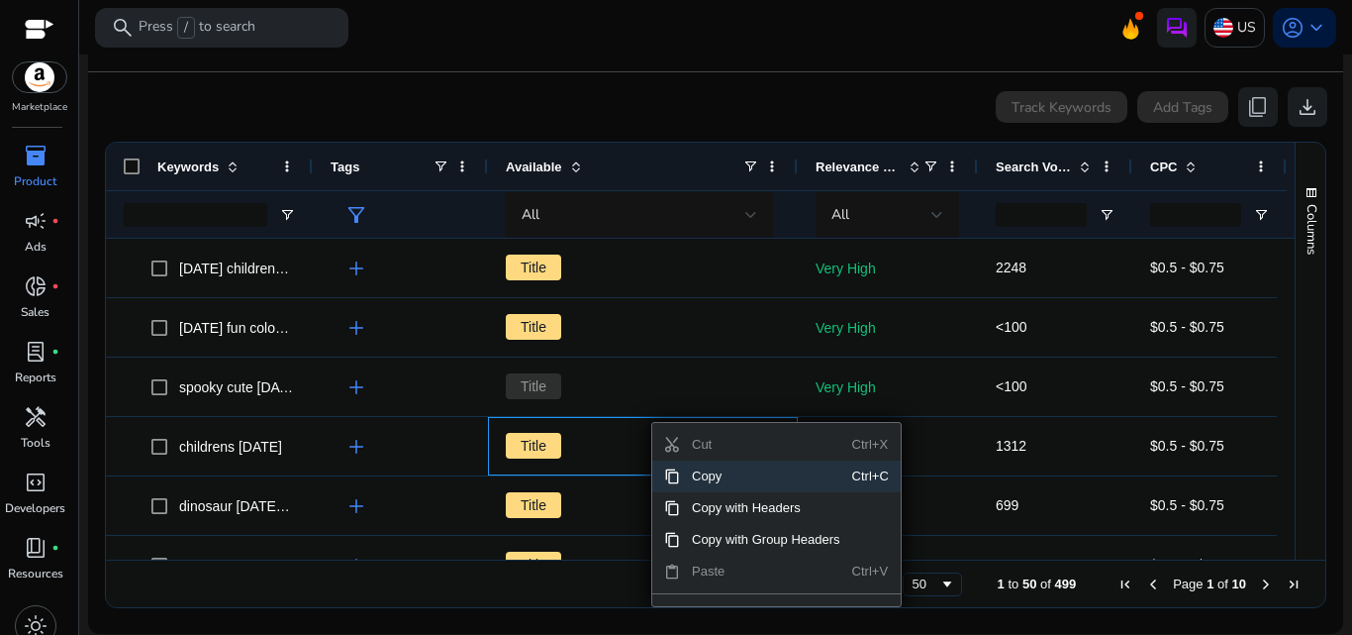
click at [792, 481] on span "Copy" at bounding box center [766, 476] width 172 height 32
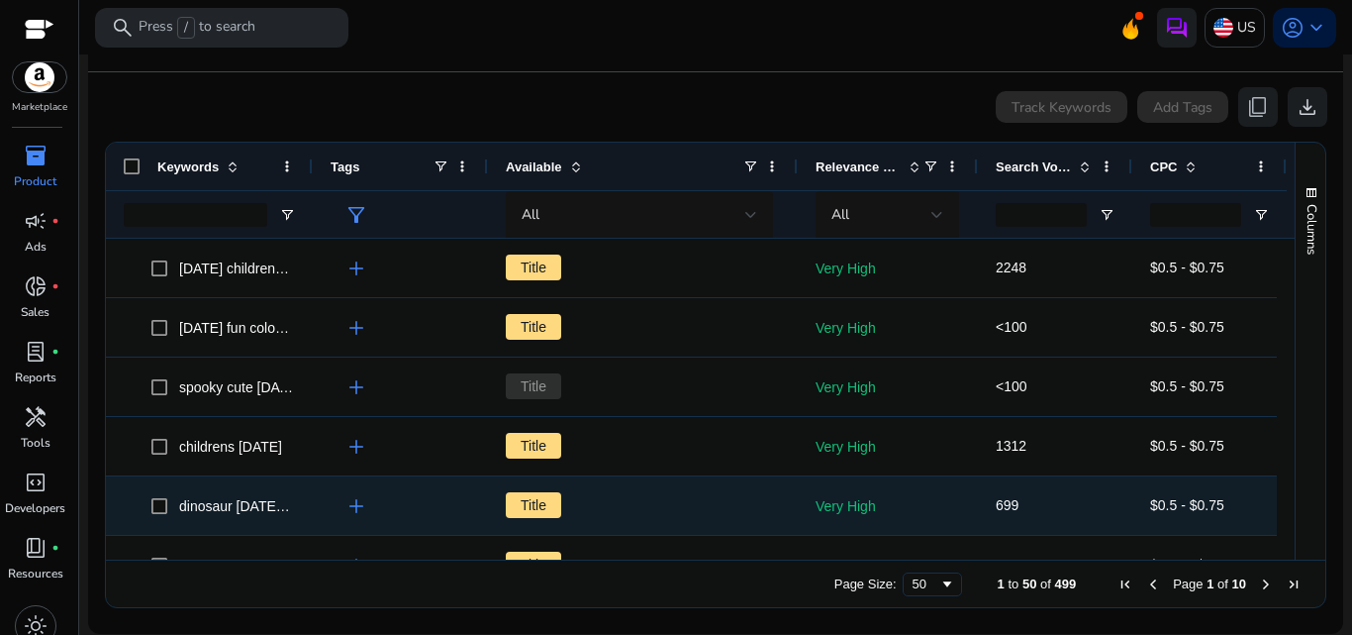
click at [678, 507] on span "Title" at bounding box center [643, 505] width 274 height 41
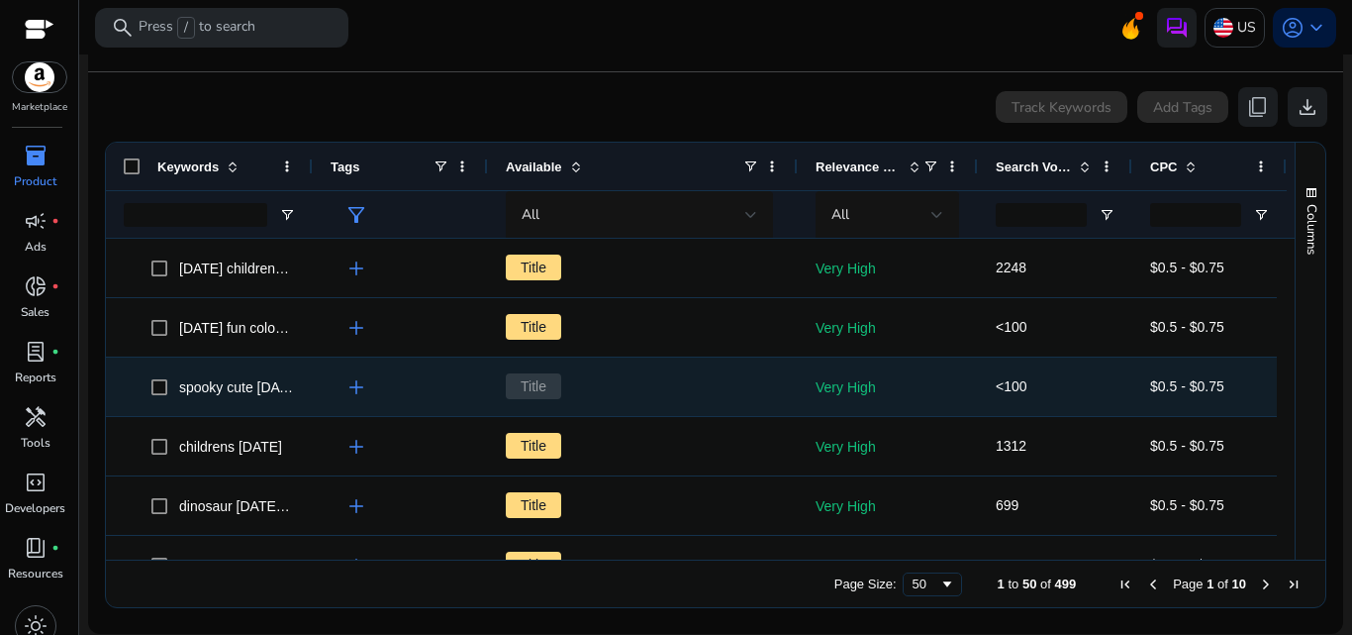
click at [643, 370] on span "Title" at bounding box center [643, 386] width 274 height 41
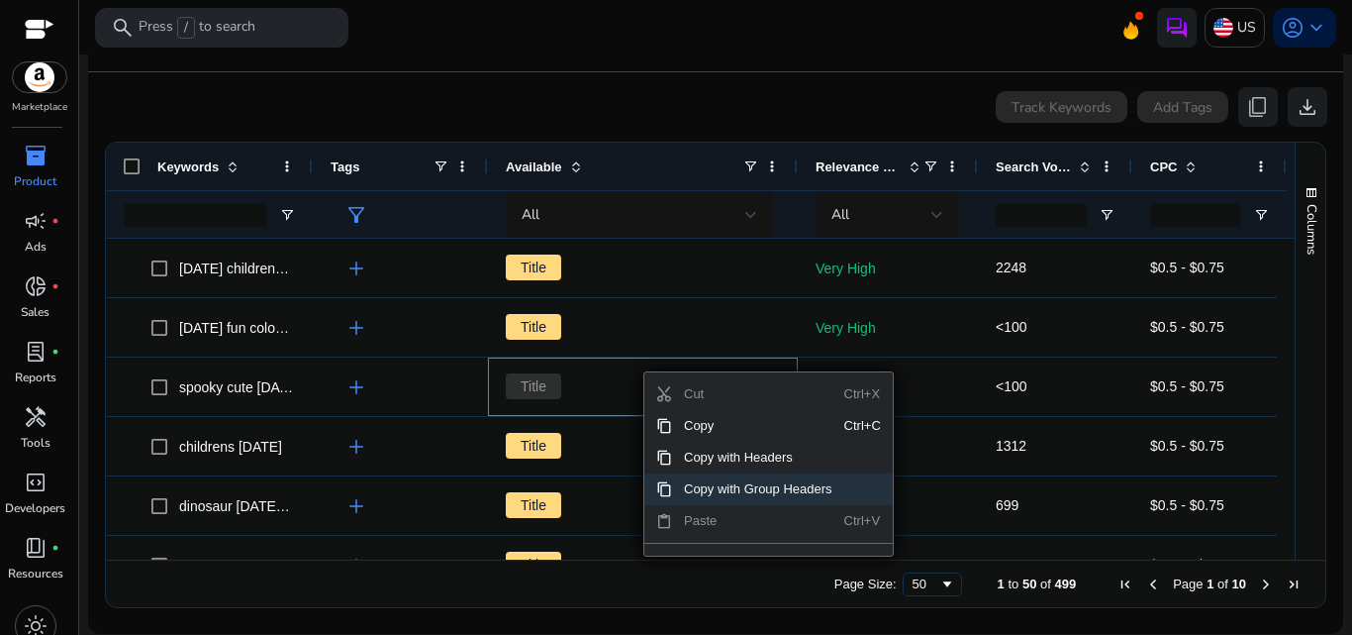
click at [711, 495] on span "Copy with Group Headers" at bounding box center [758, 489] width 172 height 32
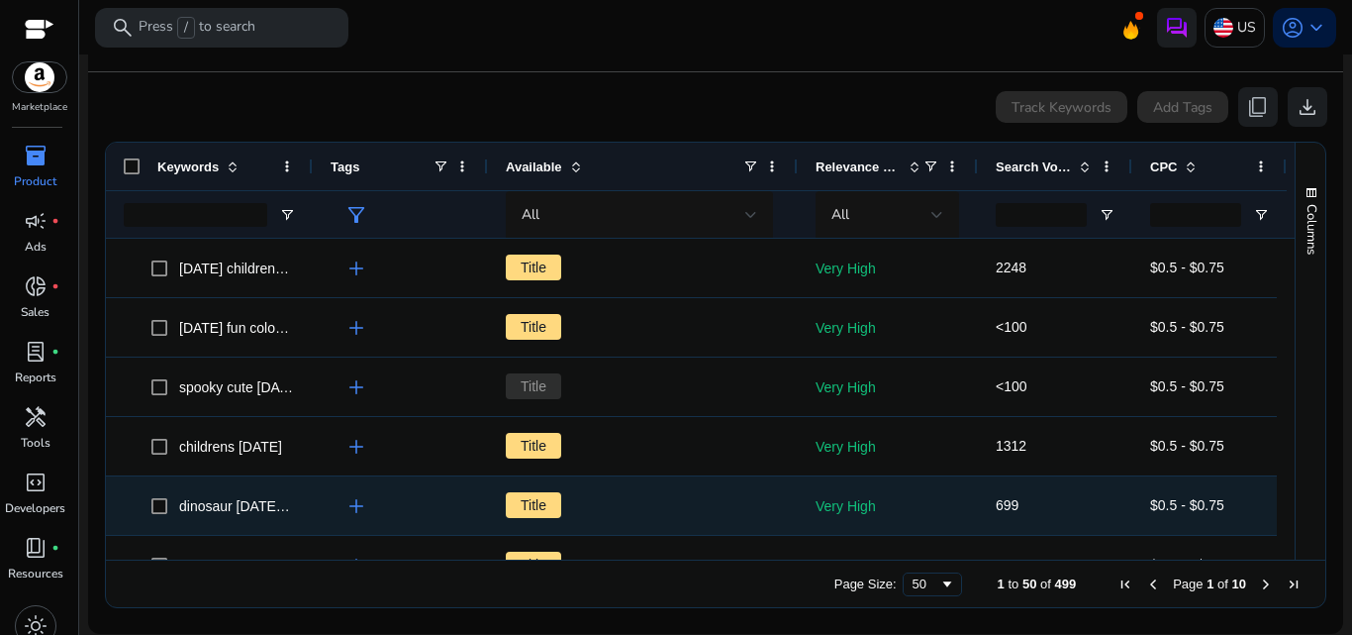
click at [658, 507] on span "Title" at bounding box center [643, 505] width 274 height 41
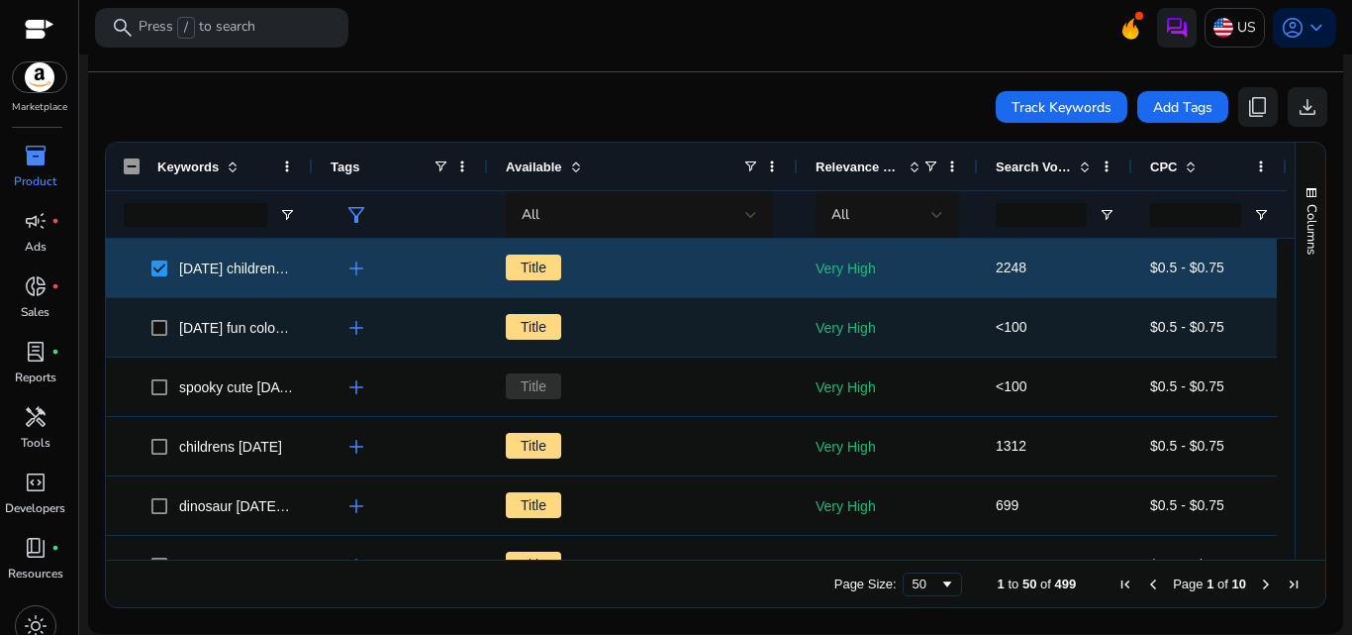
click at [161, 336] on span at bounding box center [165, 327] width 28 height 41
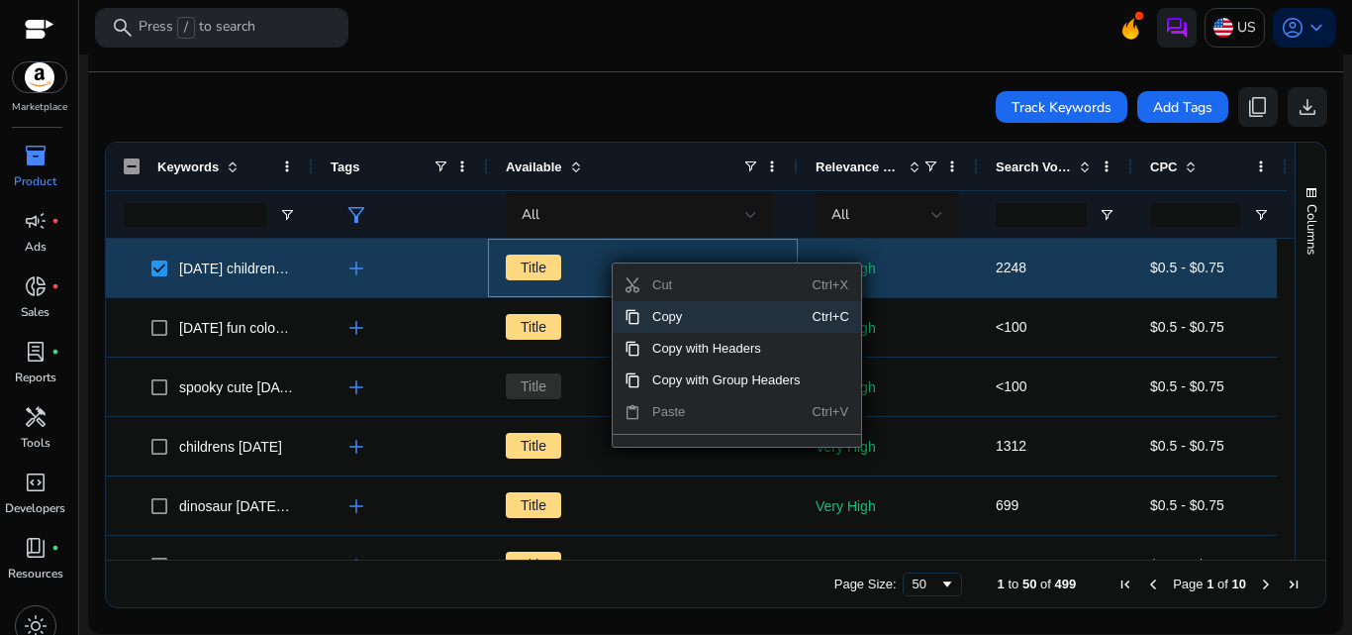
click at [721, 287] on span "Cut" at bounding box center [727, 285] width 172 height 32
click at [720, 416] on span "Paste" at bounding box center [727, 412] width 172 height 32
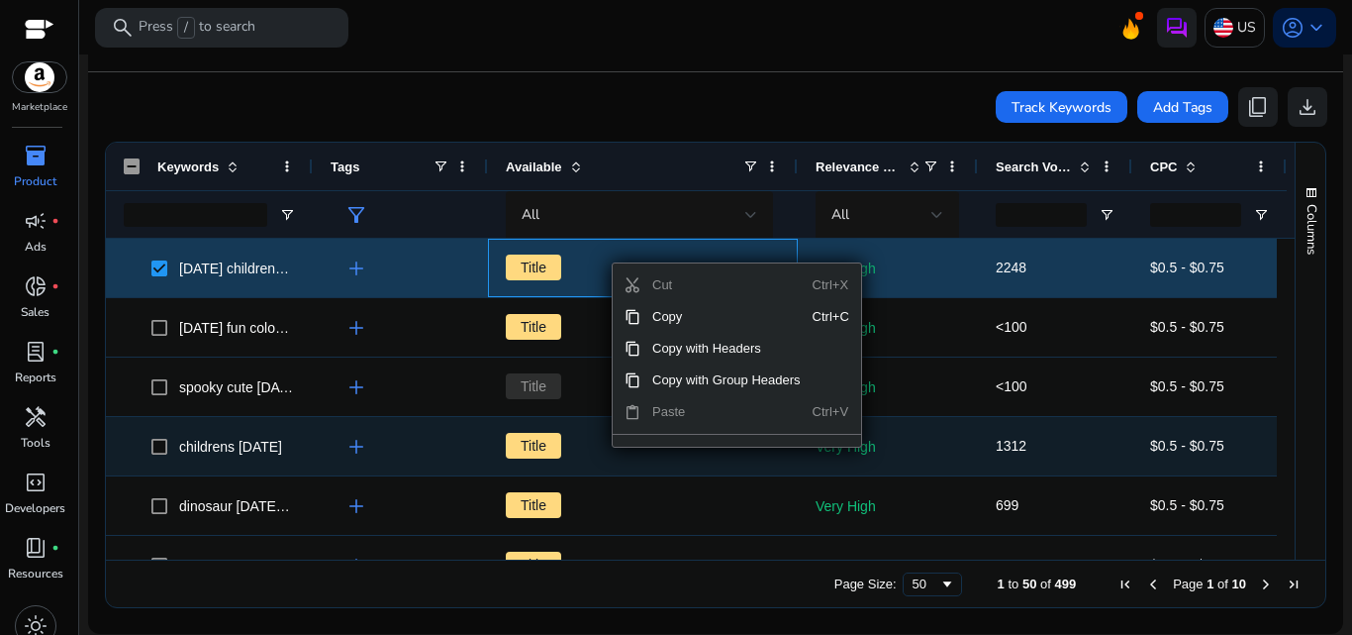
drag, startPoint x: 720, startPoint y: 416, endPoint x: 720, endPoint y: 501, distance: 85.1
click at [720, 501] on div "Drag here to set row groups Drag here to set column labels Keywords Tags Availa…" at bounding box center [716, 375] width 1222 height 466
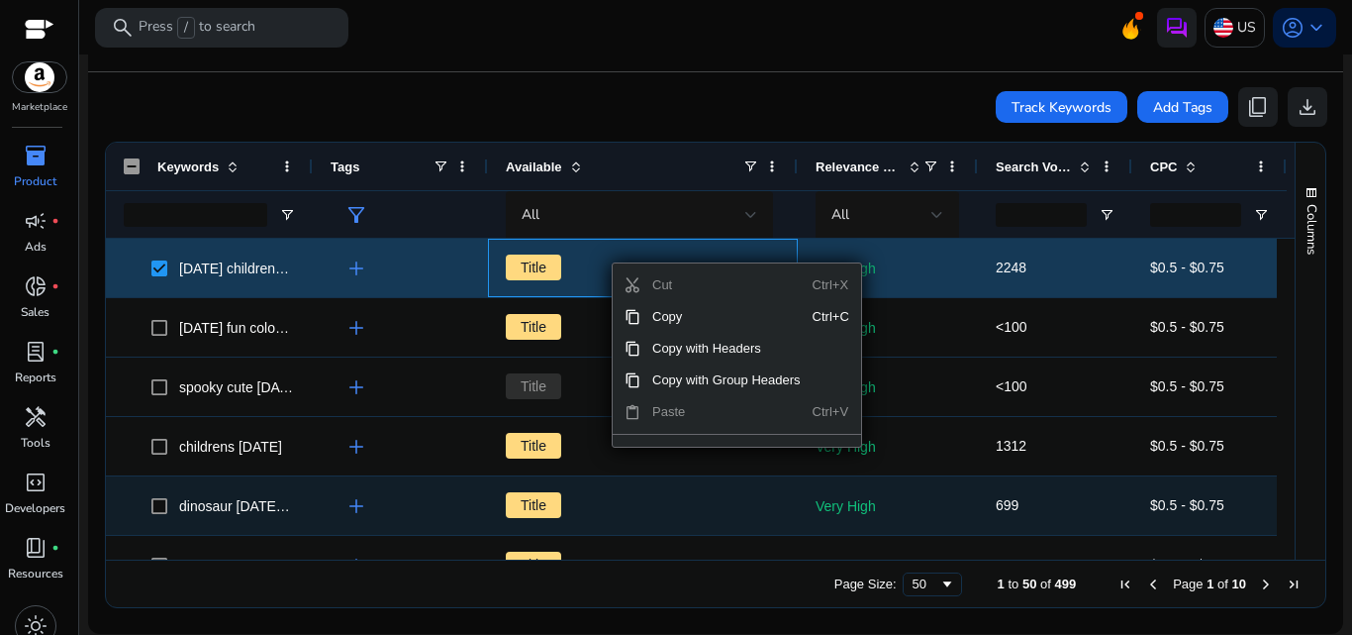
click at [720, 501] on span "Title" at bounding box center [643, 505] width 274 height 41
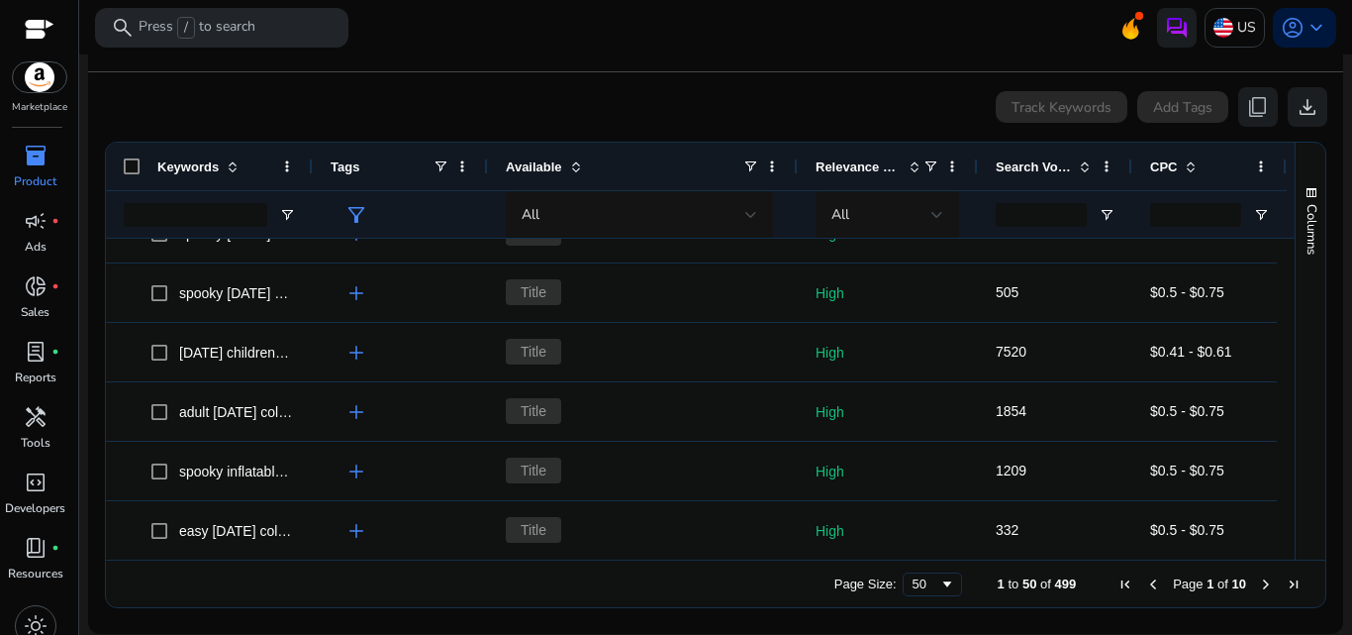
scroll to position [2527, 0]
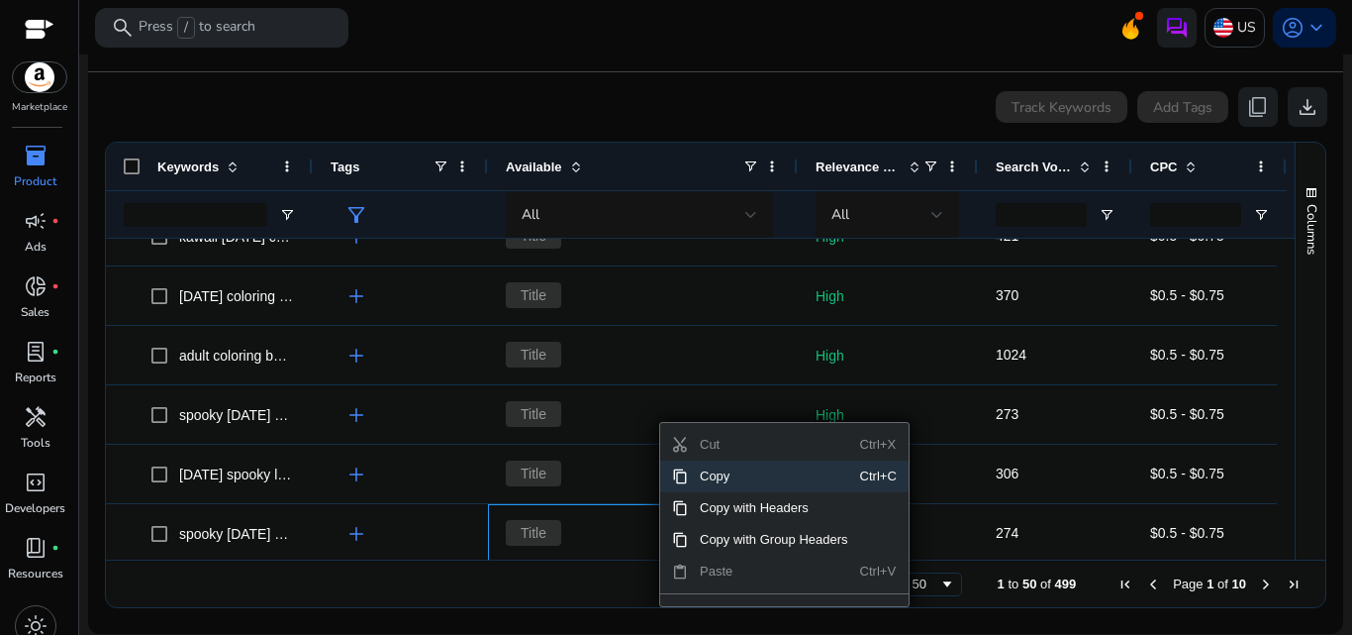
click at [602, 569] on div "Page Size: 50 1 to 50 of 499 Page 1 of 10" at bounding box center [716, 583] width 1220 height 48
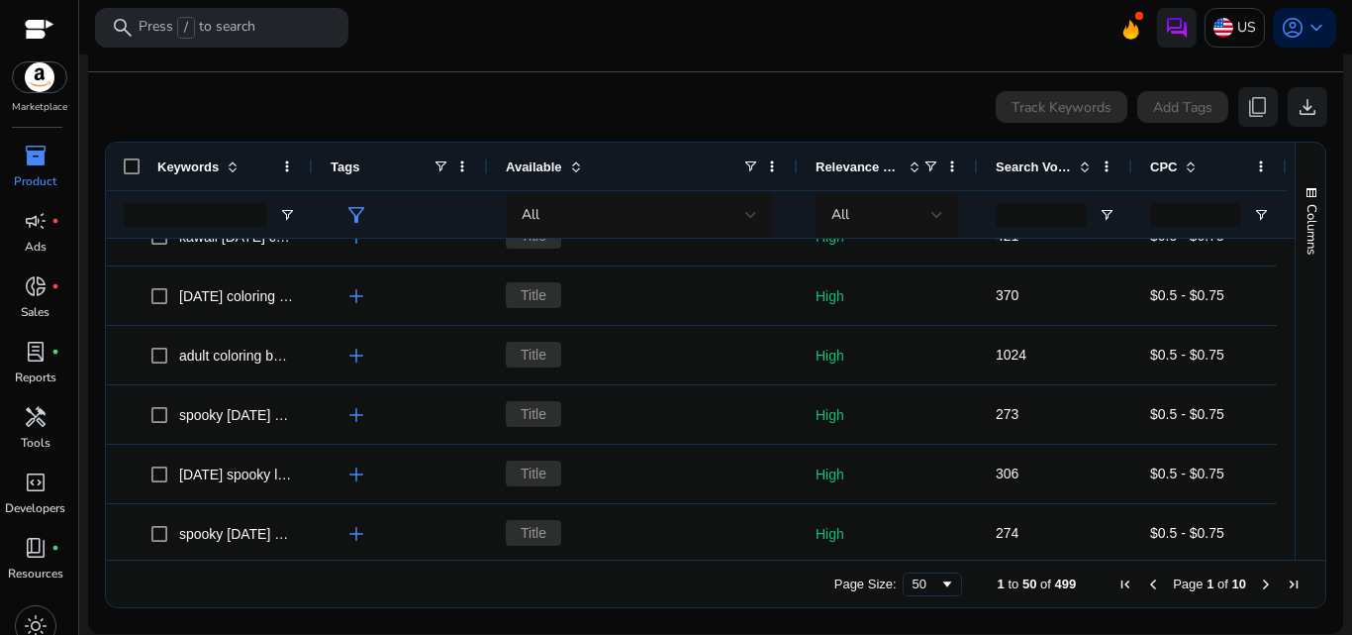
click at [1248, 116] on app-icon-holder "content_copy" at bounding box center [1259, 107] width 40 height 40
click at [1180, 115] on div "Track Keywords Add Tags content_copy download" at bounding box center [716, 107] width 1224 height 40
click at [1262, 165] on span at bounding box center [1261, 166] width 16 height 16
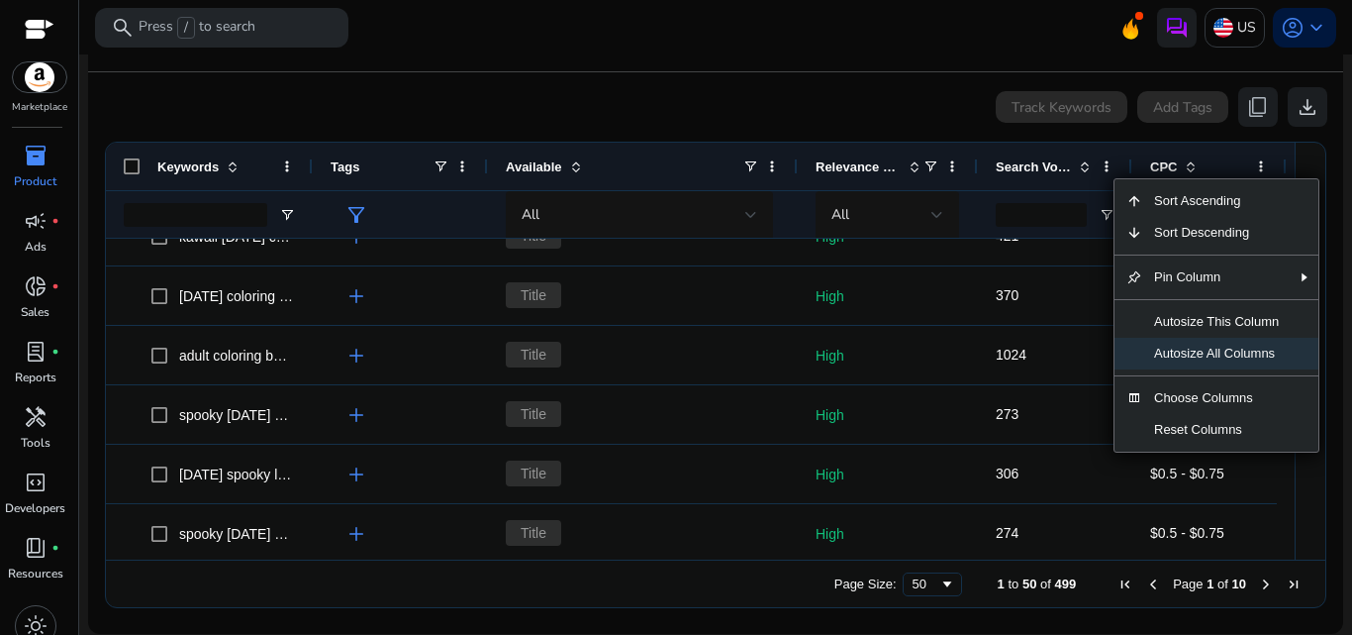
click at [1210, 351] on span "Autosize All Columns" at bounding box center [1217, 354] width 149 height 32
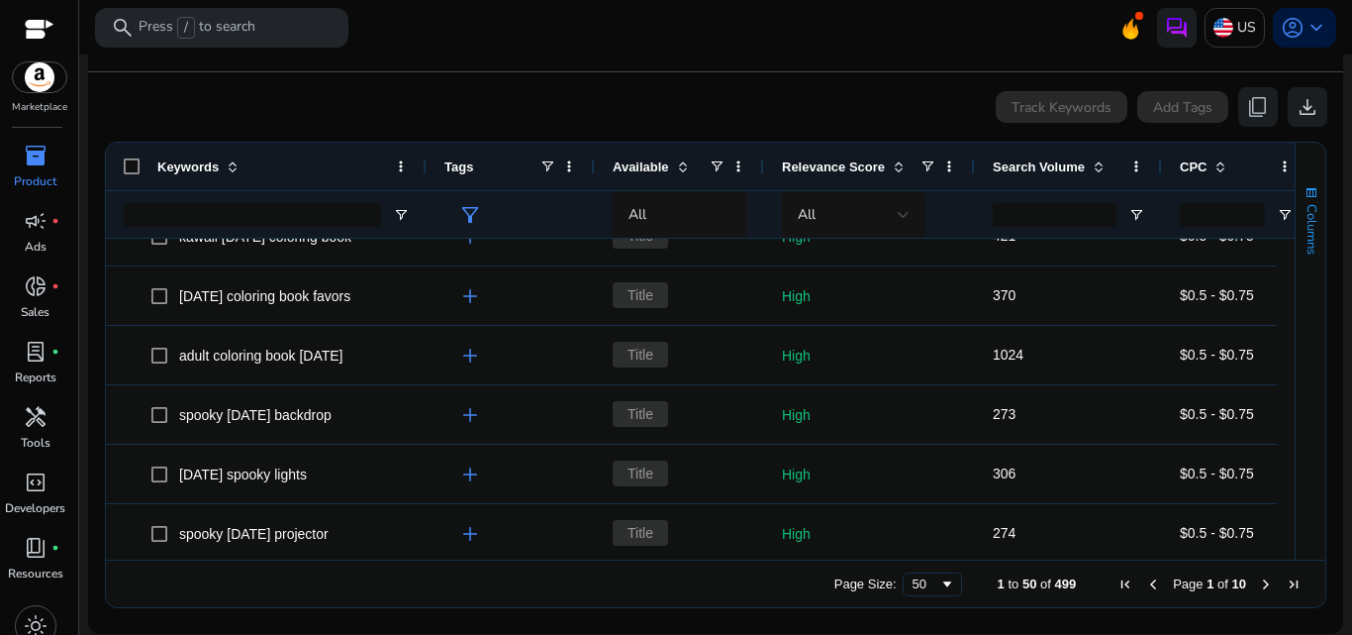
click at [1303, 238] on span "Columns" at bounding box center [1312, 229] width 18 height 50
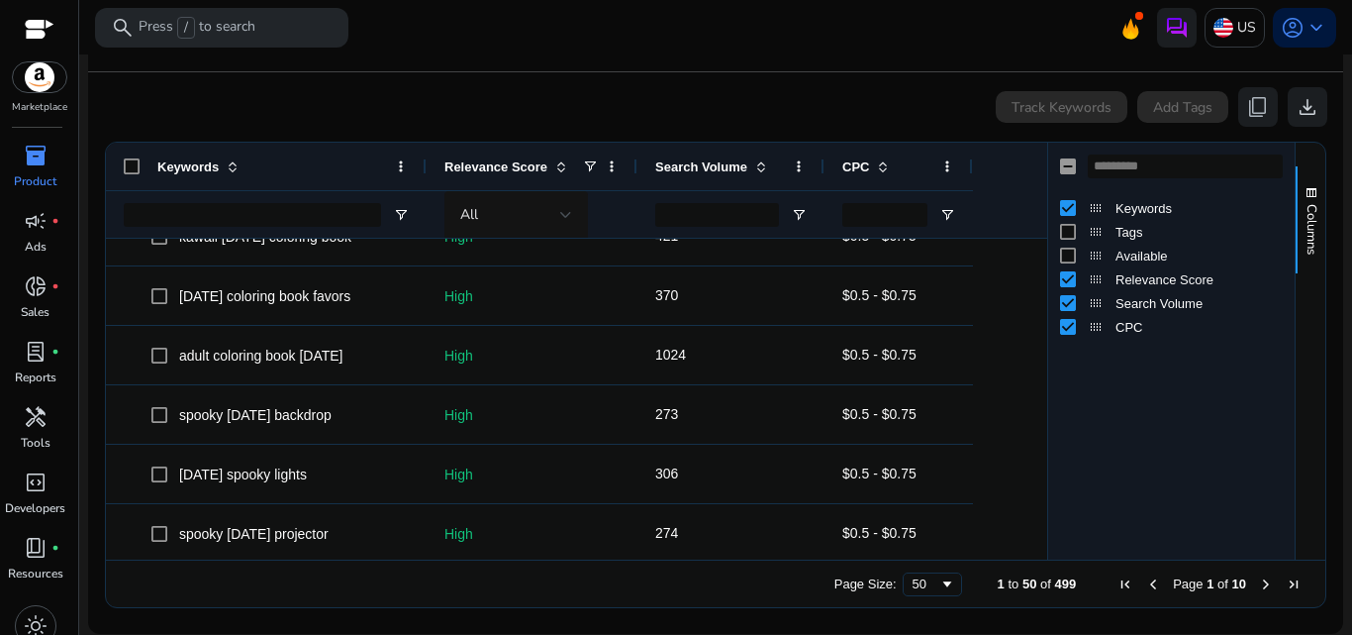
click at [1062, 287] on div "Relevance Score" at bounding box center [1171, 279] width 223 height 24
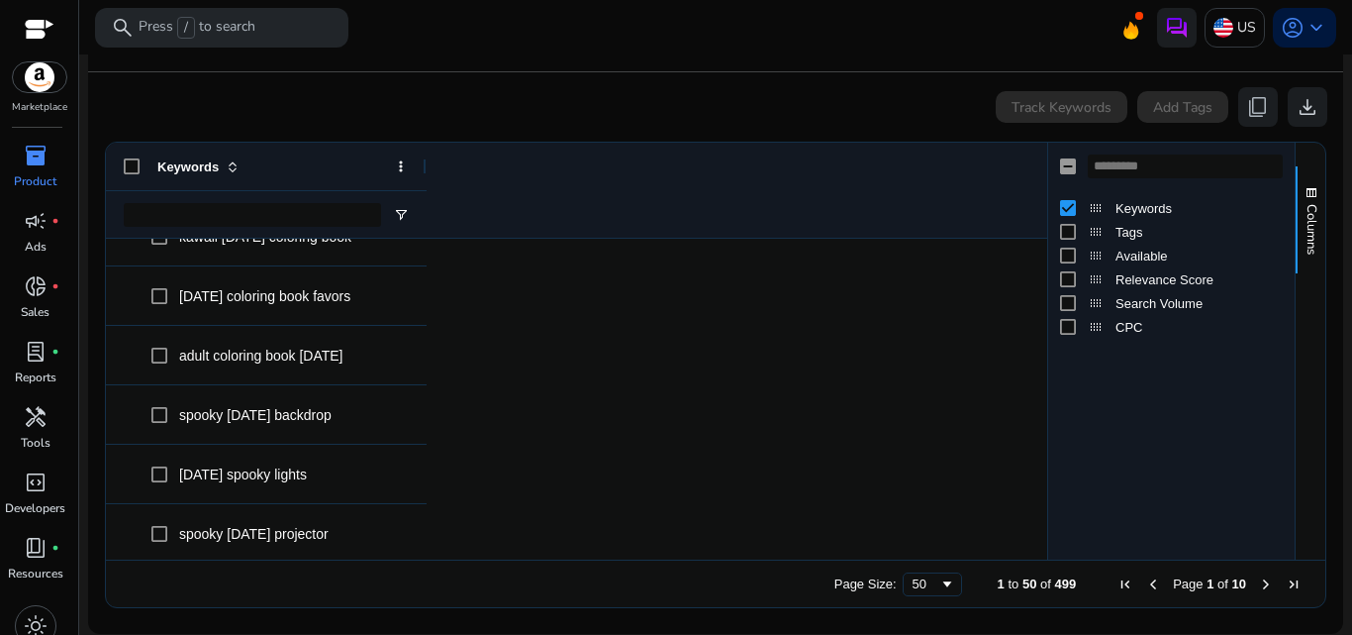
click at [1316, 230] on button "Columns" at bounding box center [1311, 219] width 30 height 107
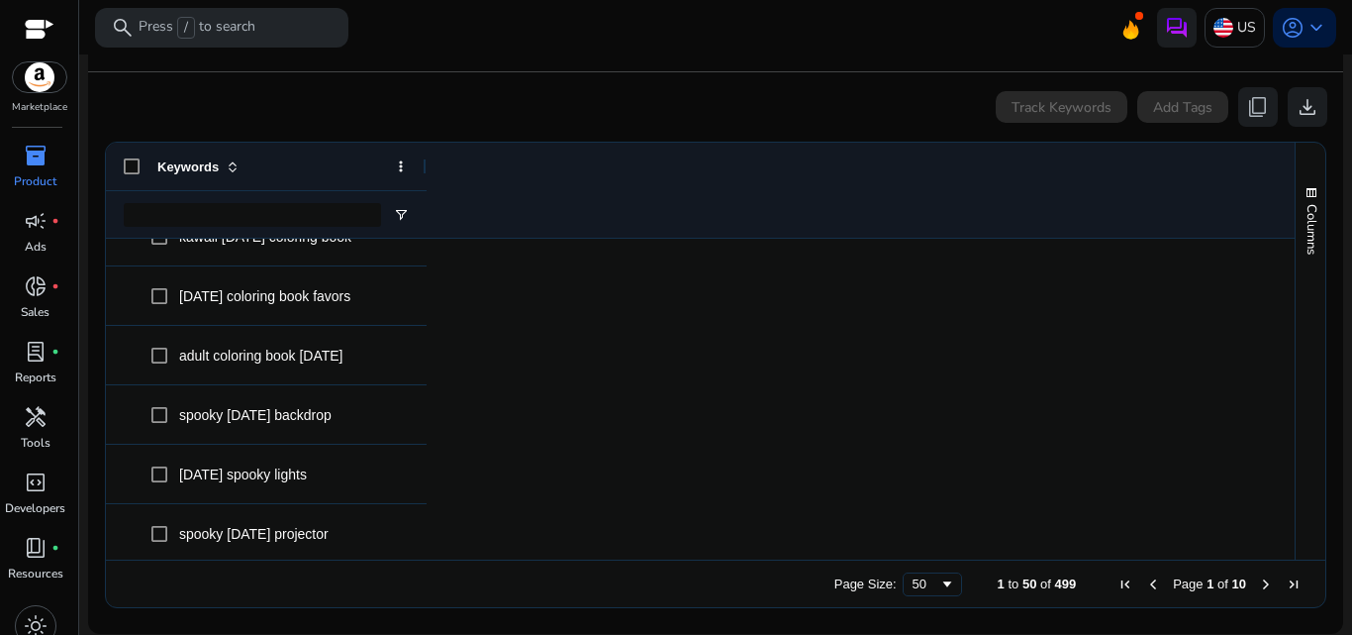
drag, startPoint x: 478, startPoint y: 331, endPoint x: 474, endPoint y: 319, distance: 12.5
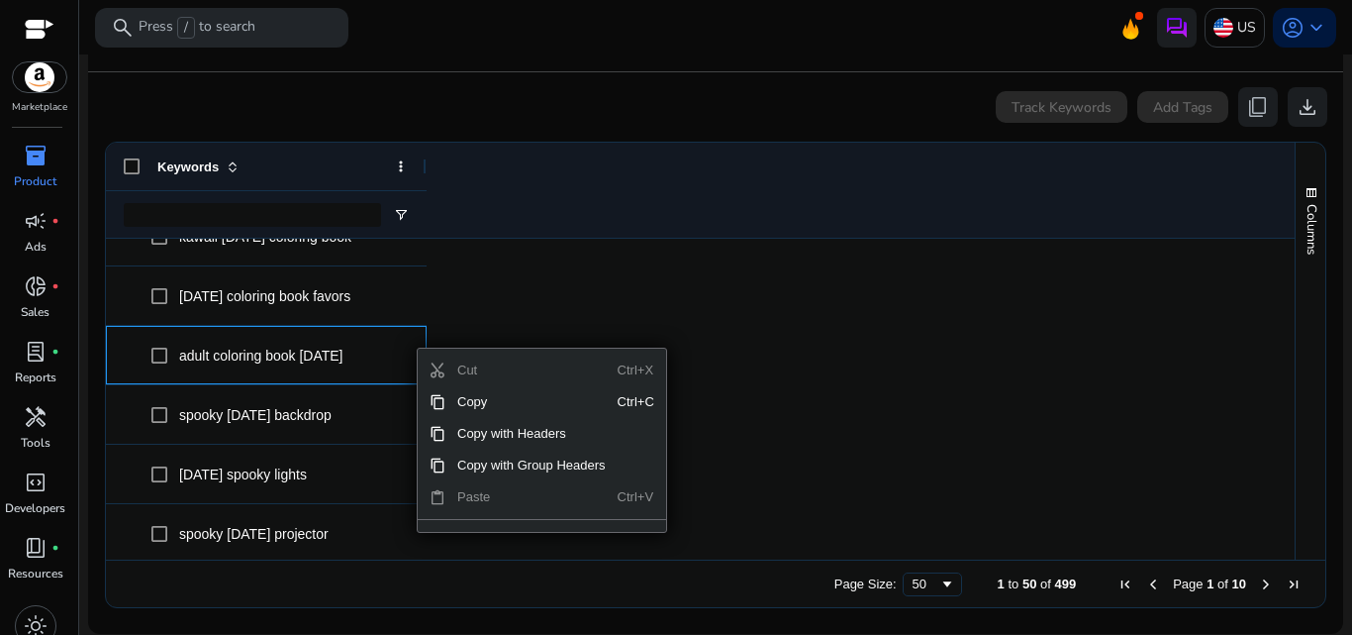
click at [501, 503] on span "Paste" at bounding box center [532, 497] width 172 height 32
click at [490, 520] on div "Context Menu" at bounding box center [532, 519] width 172 height 13
click at [487, 522] on div "Context Menu" at bounding box center [532, 519] width 172 height 13
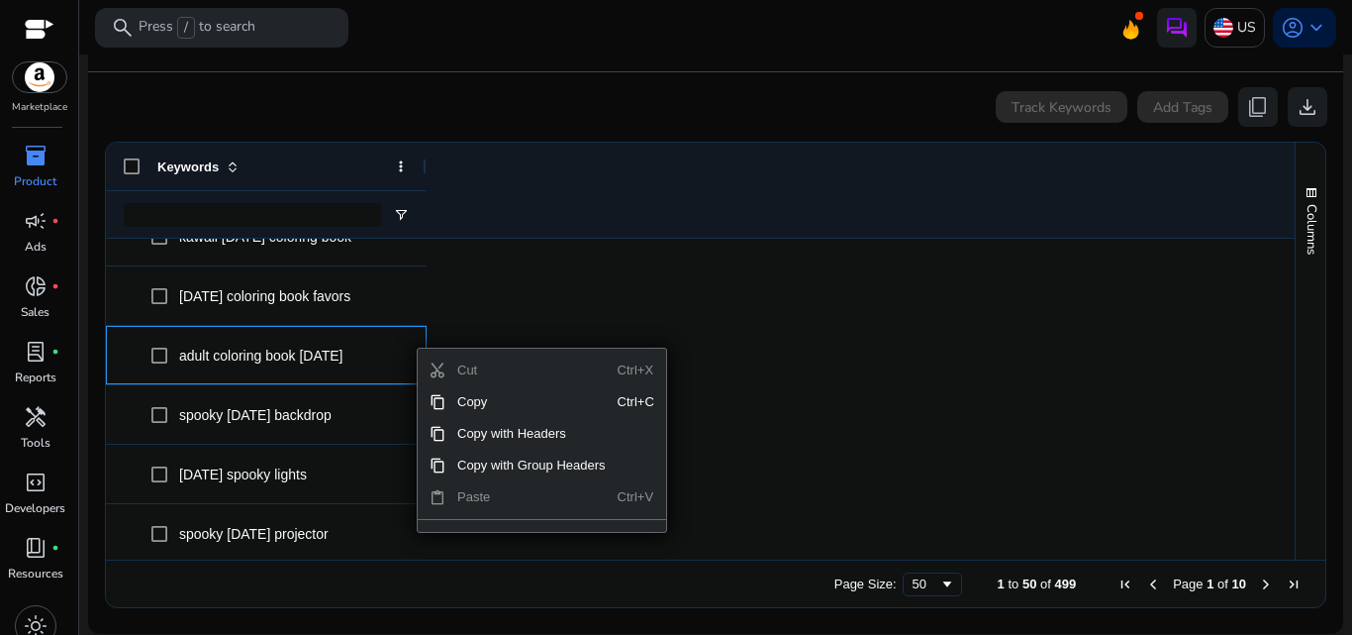
drag, startPoint x: 487, startPoint y: 522, endPoint x: 699, endPoint y: 332, distance: 284.7
click at [699, 332] on div "Drag here to set row groups Drag here to set column labels Keywords [DATE] chil…" at bounding box center [716, 375] width 1222 height 466
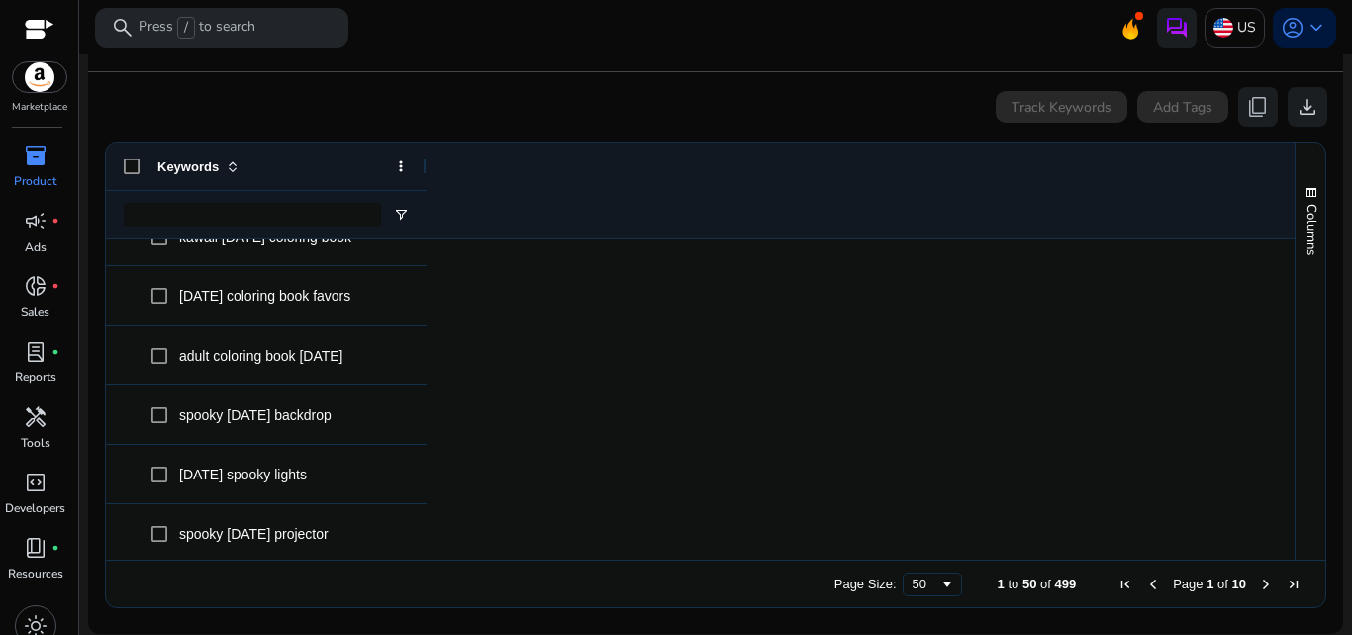
drag, startPoint x: 699, startPoint y: 332, endPoint x: 653, endPoint y: 325, distance: 46.1
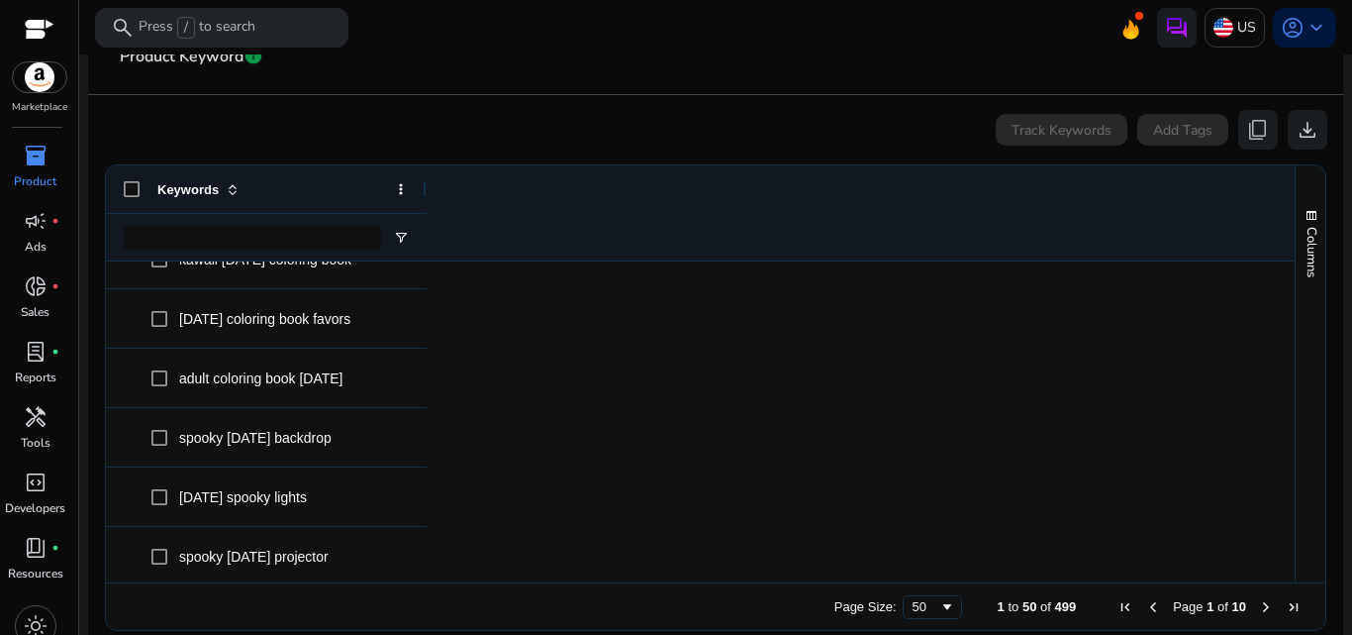
scroll to position [354, 0]
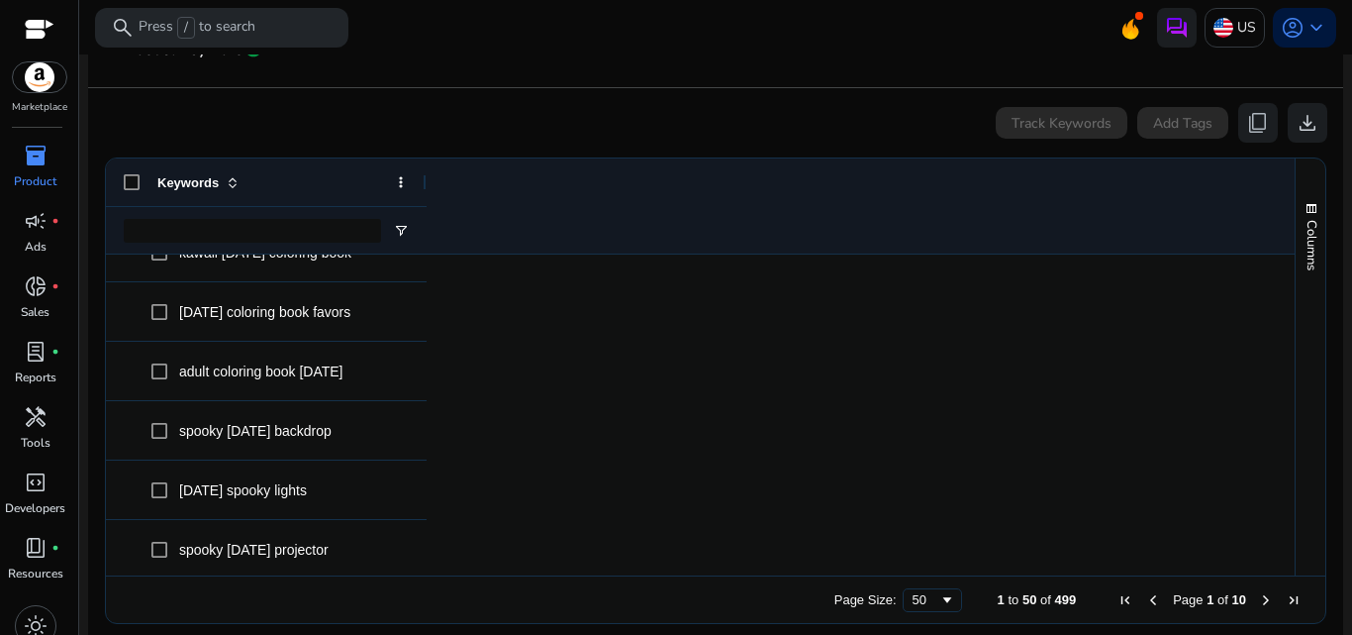
click at [1282, 552] on div at bounding box center [1286, 414] width 18 height 321
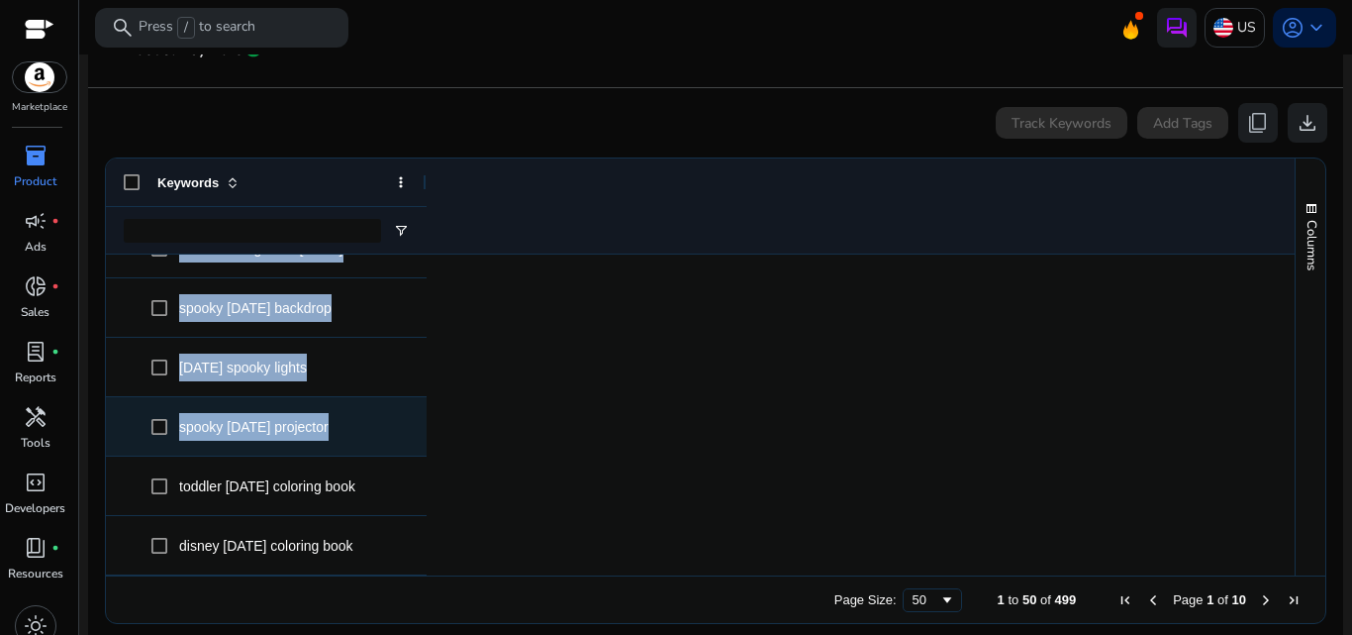
drag, startPoint x: 444, startPoint y: 443, endPoint x: 376, endPoint y: 416, distance: 72.4
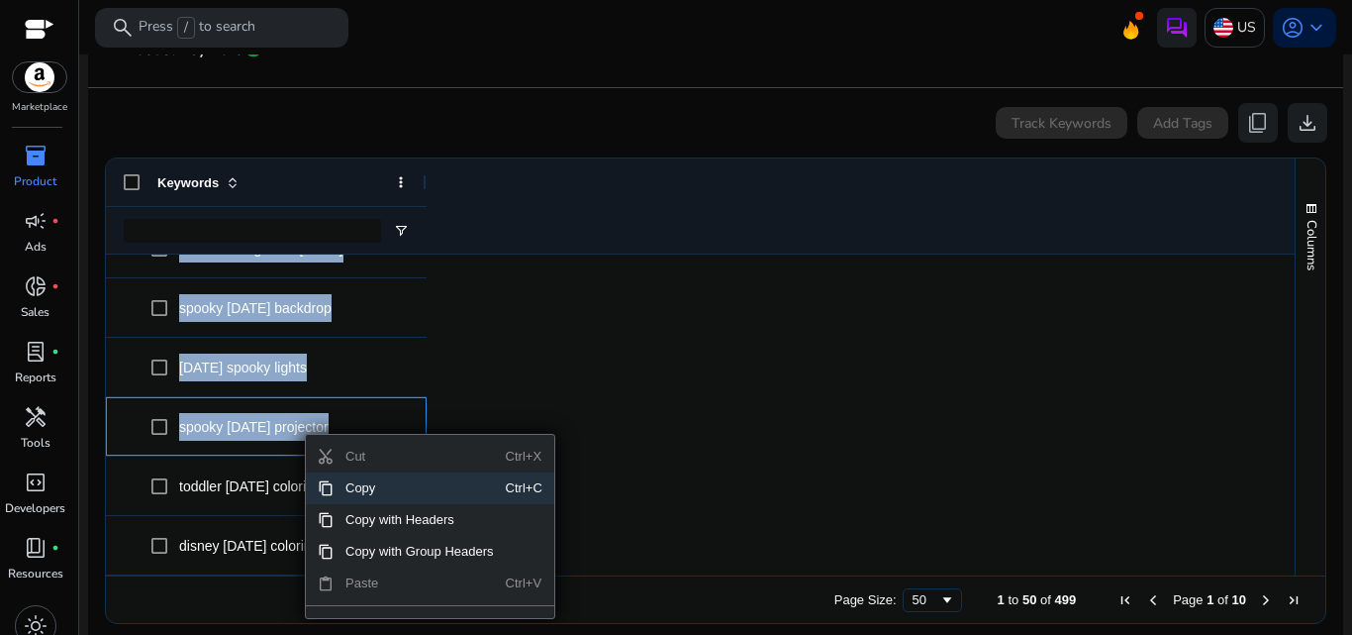
click at [352, 484] on span "Copy" at bounding box center [420, 488] width 172 height 32
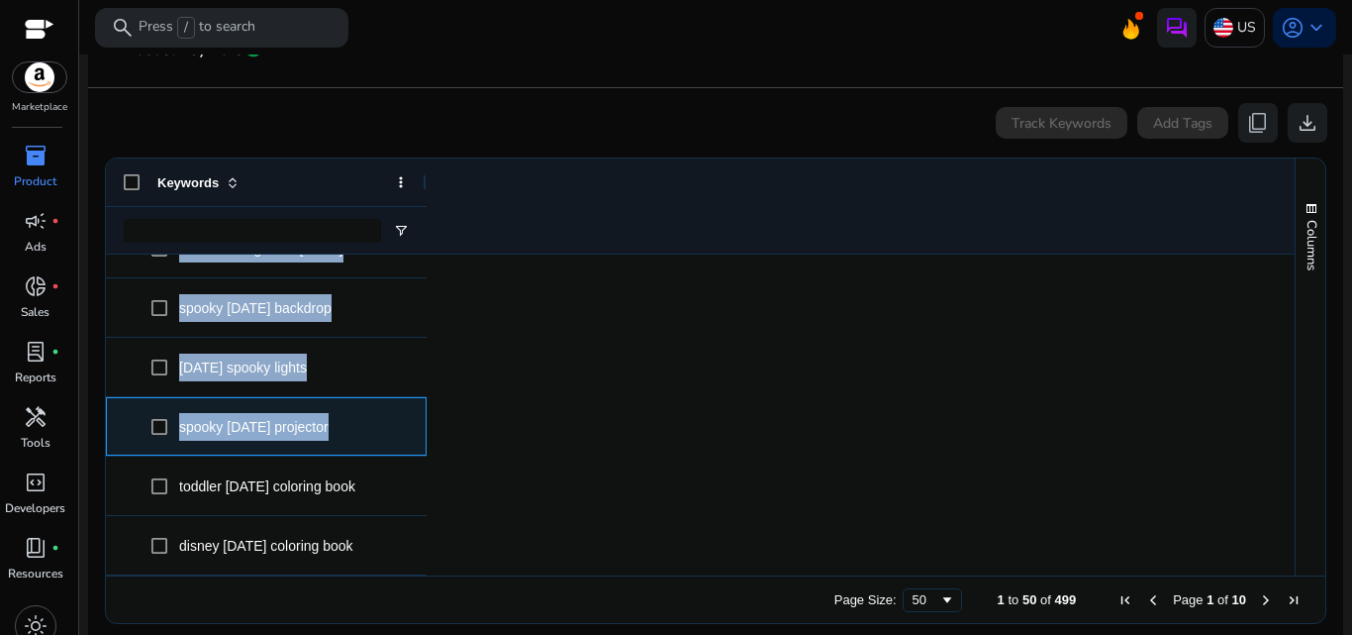
click at [416, 420] on div "spooky [DATE] projector" at bounding box center [266, 426] width 321 height 58
drag, startPoint x: 464, startPoint y: 445, endPoint x: 378, endPoint y: 429, distance: 87.6
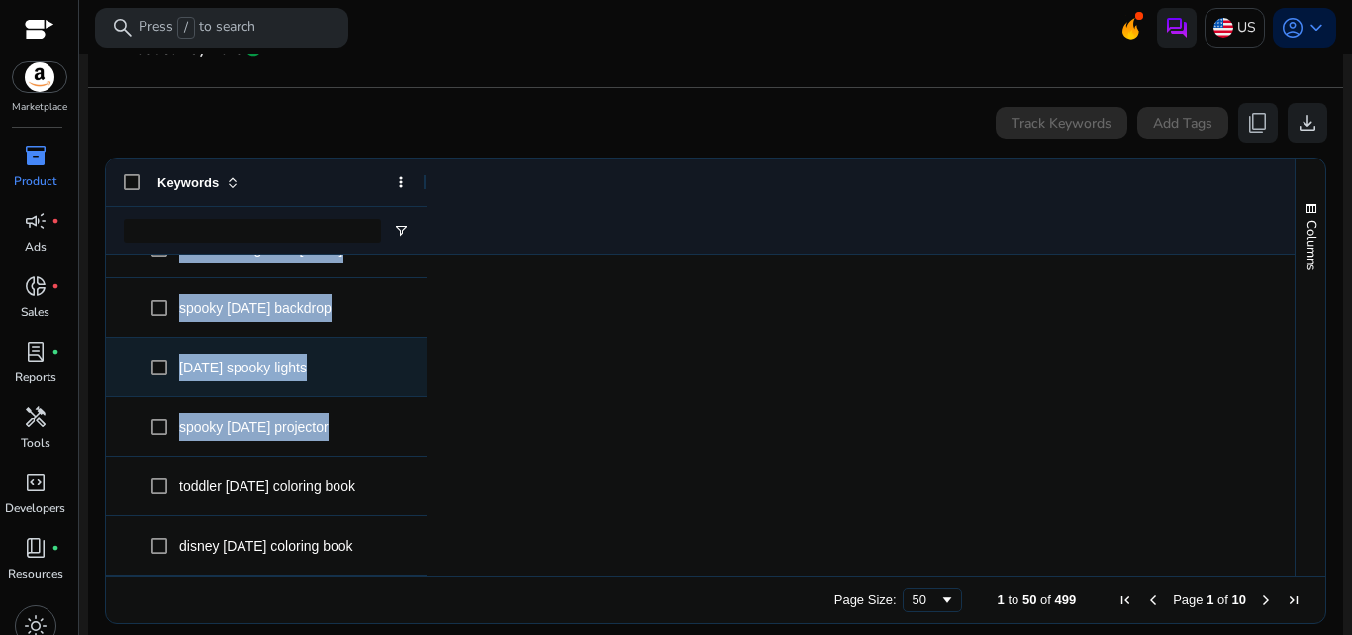
copy div "spooky [DATE] playlist [DATE] childrens books adult [DATE] coloring book spooky…"
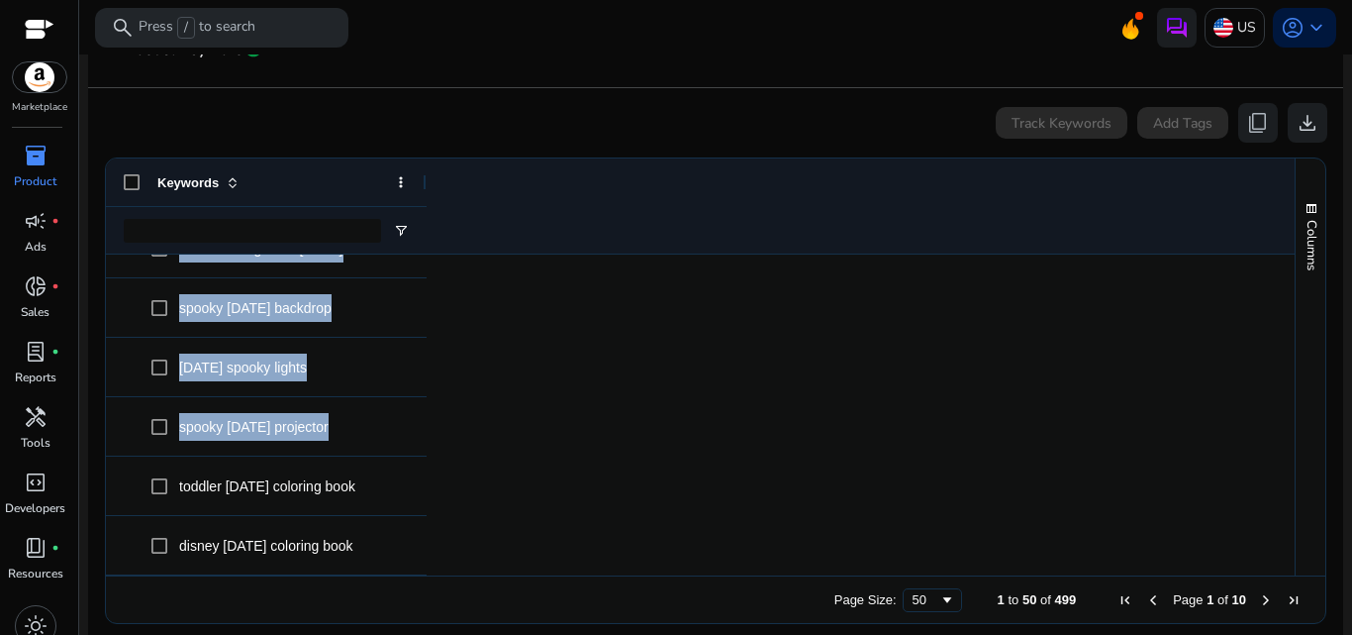
click at [120, 183] on div "Keywords" at bounding box center [266, 182] width 321 height 48
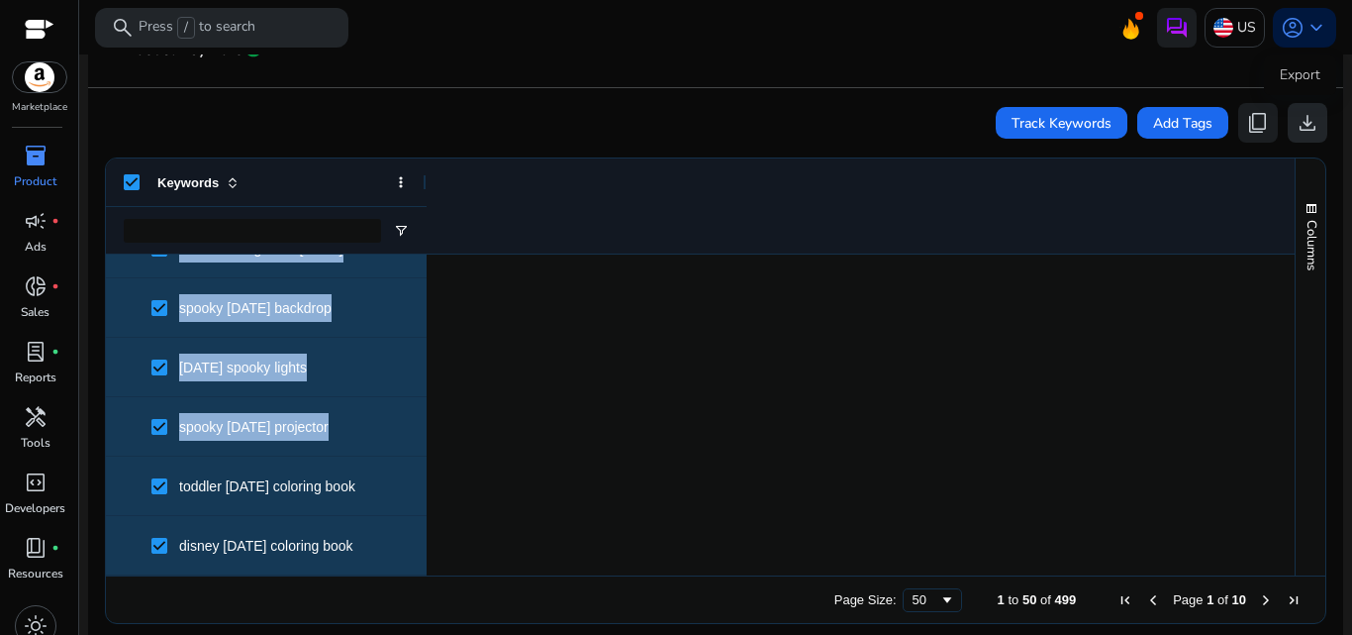
click at [1309, 124] on span "download" at bounding box center [1308, 123] width 24 height 24
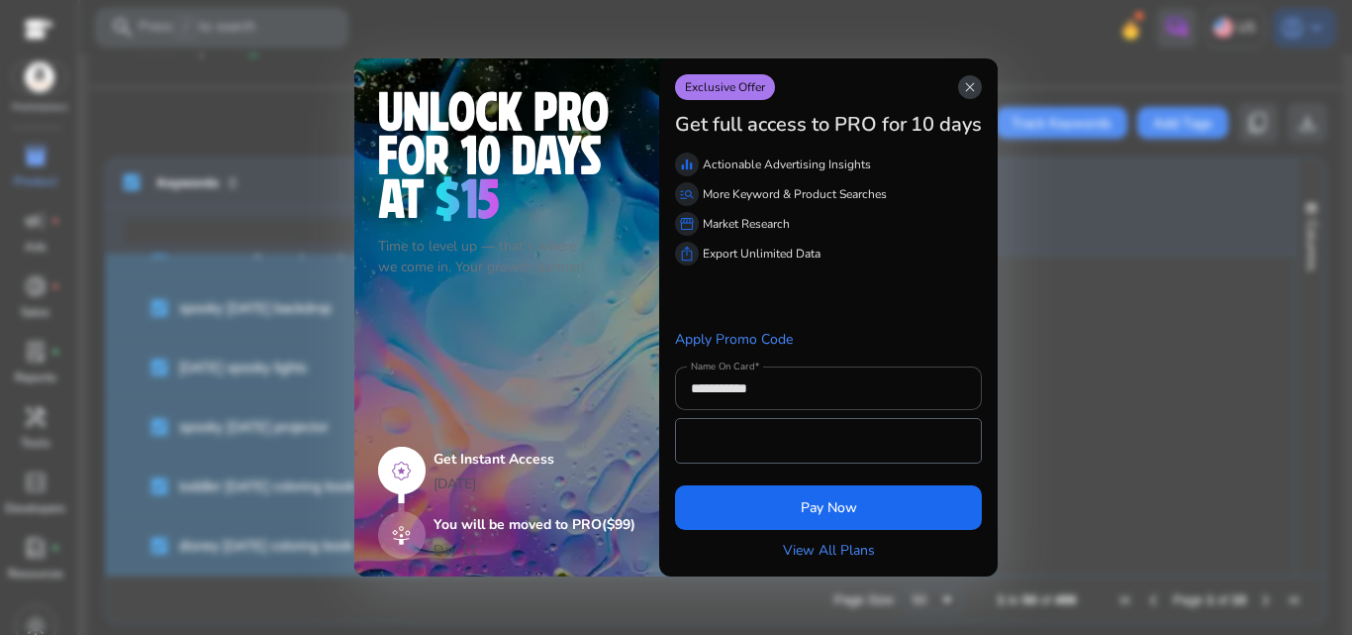
click at [970, 90] on span "close" at bounding box center [970, 87] width 16 height 16
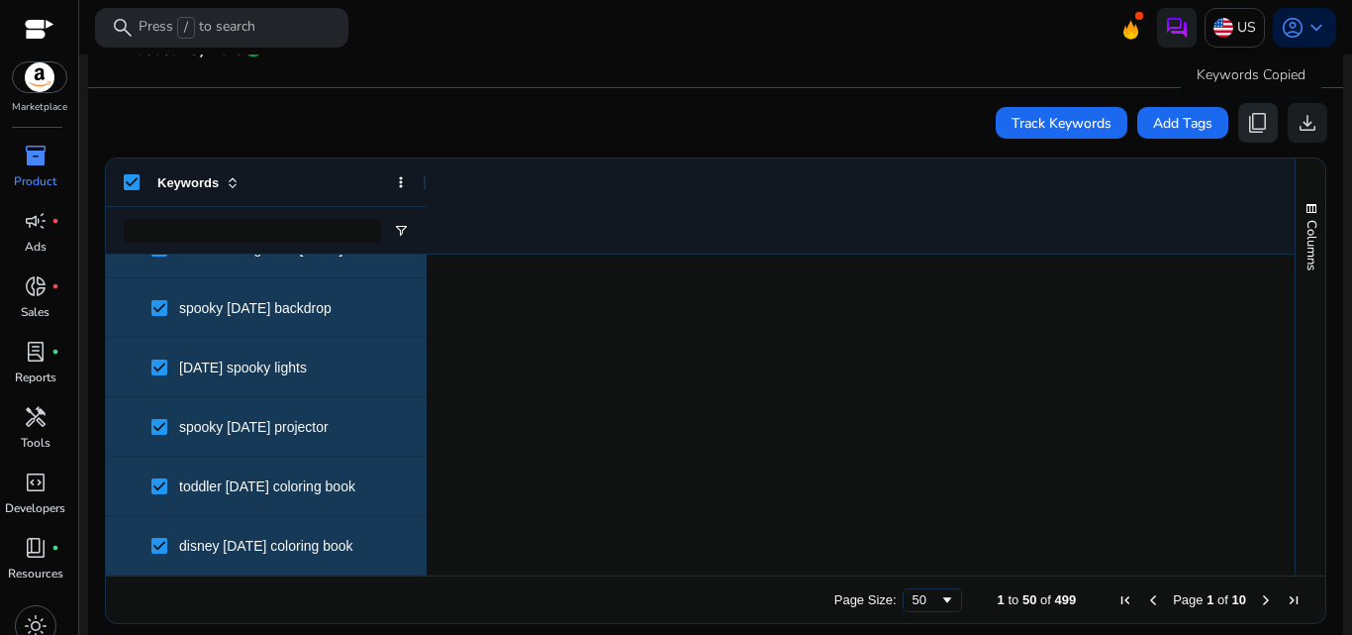
click at [1247, 119] on span "content_copy" at bounding box center [1259, 123] width 24 height 24
